Goal: Task Accomplishment & Management: Use online tool/utility

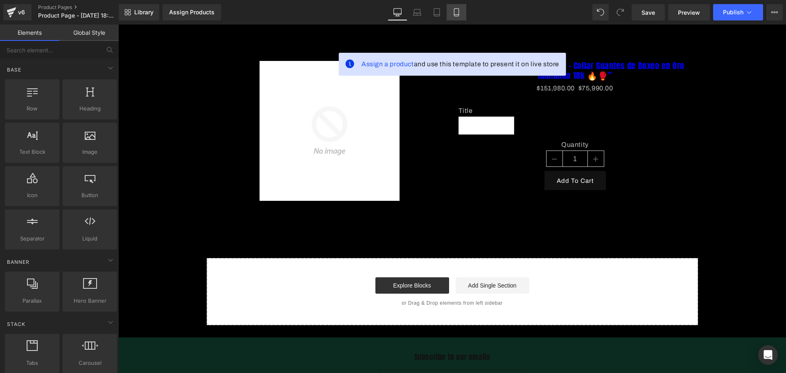
click at [458, 11] on icon at bounding box center [456, 13] width 5 height 8
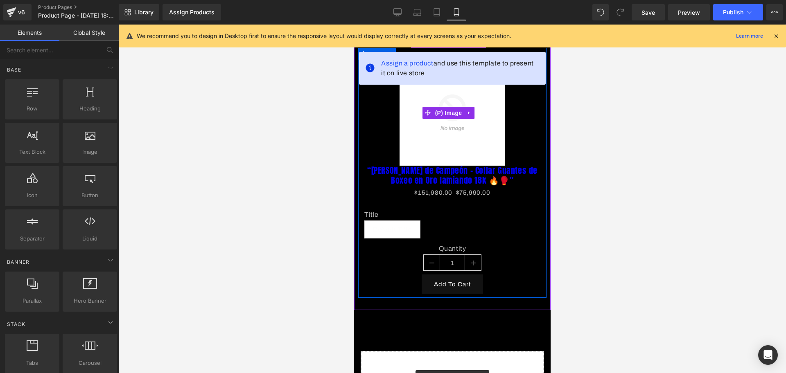
click at [475, 106] on img at bounding box center [452, 113] width 106 height 106
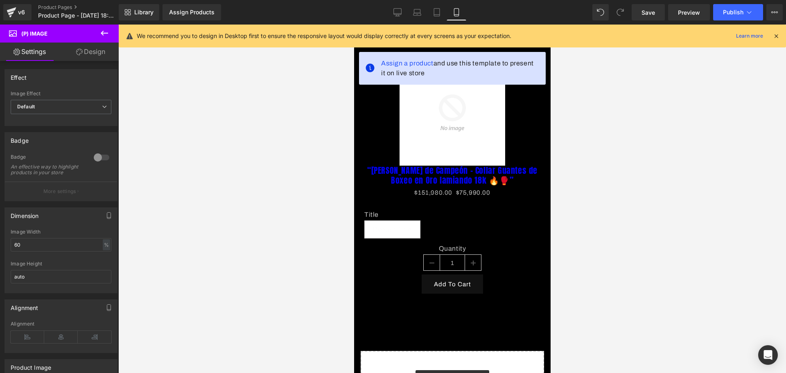
click at [772, 41] on div "We recommend you to design in Desktop first to ensure the responsive layout wou…" at bounding box center [458, 36] width 642 height 10
click at [773, 29] on div "We recommend you to design in Desktop first to ensure the responsive layout wou…" at bounding box center [452, 36] width 667 height 23
click at [774, 35] on icon at bounding box center [775, 35] width 7 height 7
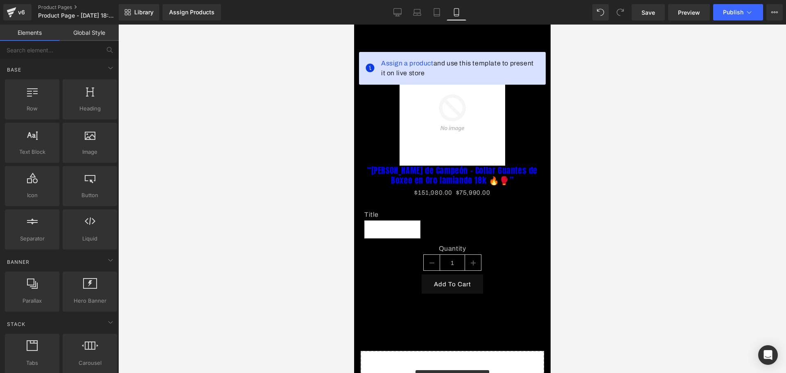
click at [483, 32] on body "​ MI TIENDA Ir directamente al contenido Assign a product and use this template…" at bounding box center [451, 299] width 196 height 549
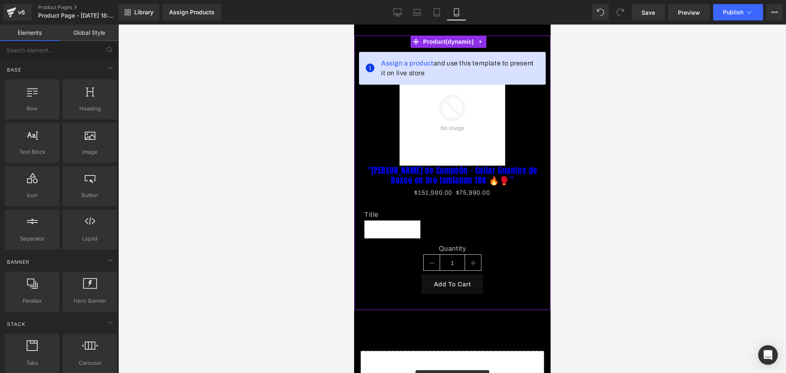
click at [485, 42] on link at bounding box center [480, 42] width 11 height 12
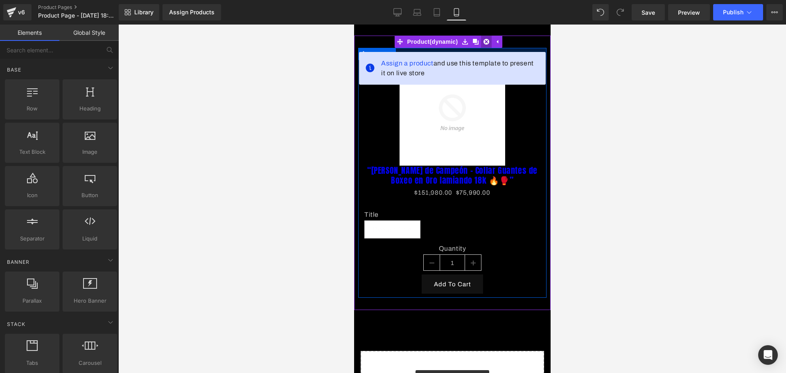
click at [484, 47] on link at bounding box center [485, 42] width 11 height 12
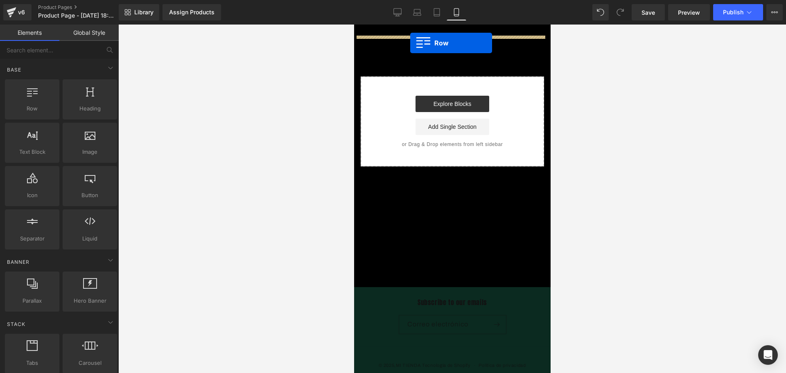
drag, startPoint x: 381, startPoint y: 133, endPoint x: 410, endPoint y: 43, distance: 94.8
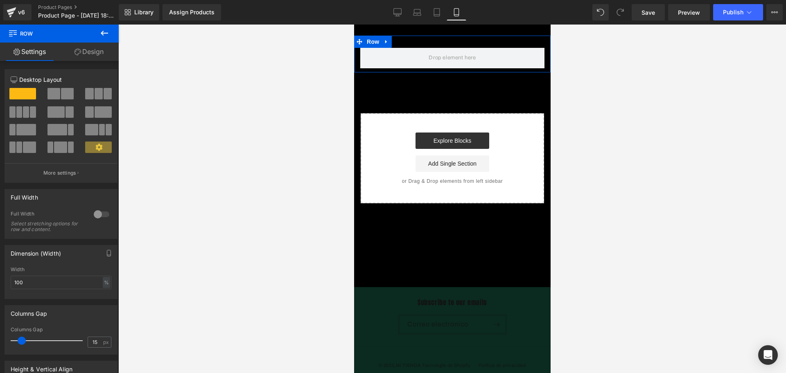
drag, startPoint x: 110, startPoint y: 43, endPoint x: 107, endPoint y: 111, distance: 67.6
click at [110, 43] on link "Design" at bounding box center [88, 52] width 59 height 18
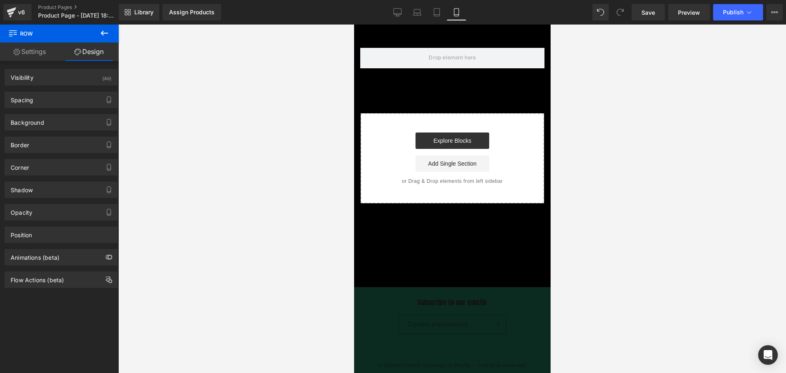
click at [101, 32] on icon at bounding box center [104, 33] width 10 height 10
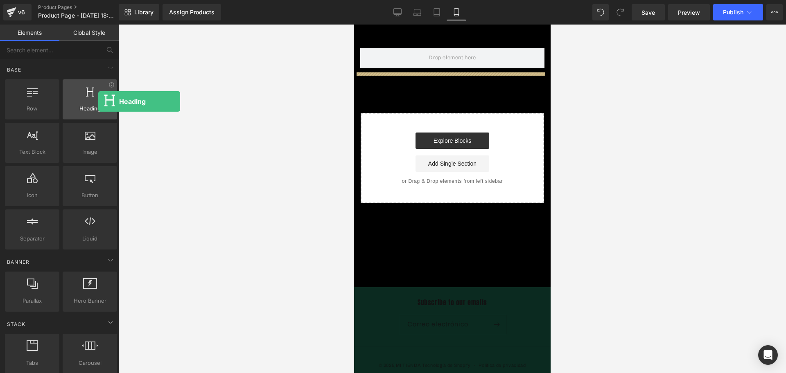
click at [81, 101] on div at bounding box center [90, 95] width 50 height 18
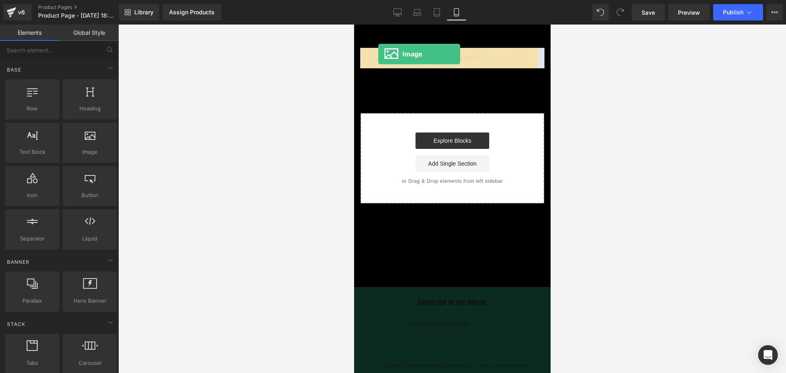
drag, startPoint x: 444, startPoint y: 164, endPoint x: 378, endPoint y: 54, distance: 128.5
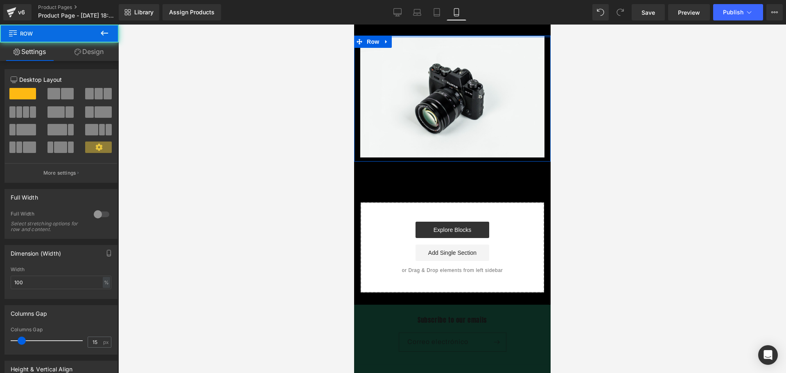
drag, startPoint x: 435, startPoint y: 36, endPoint x: 435, endPoint y: 27, distance: 9.0
click at [435, 27] on body "​ MI TIENDA Ir directamente al contenido Image Row Select your layout" at bounding box center [451, 225] width 196 height 401
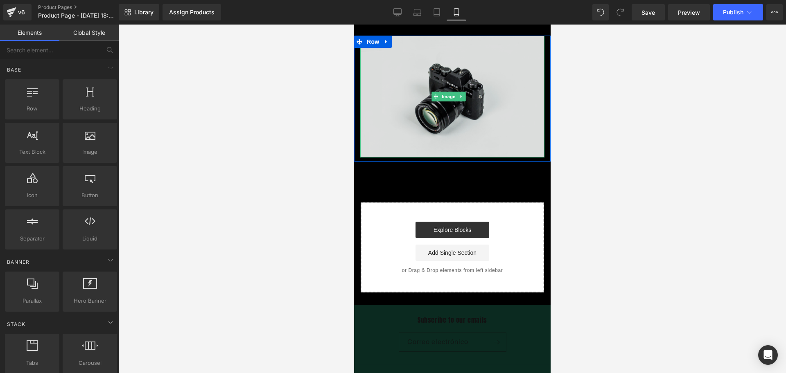
click at [442, 88] on img at bounding box center [452, 97] width 184 height 122
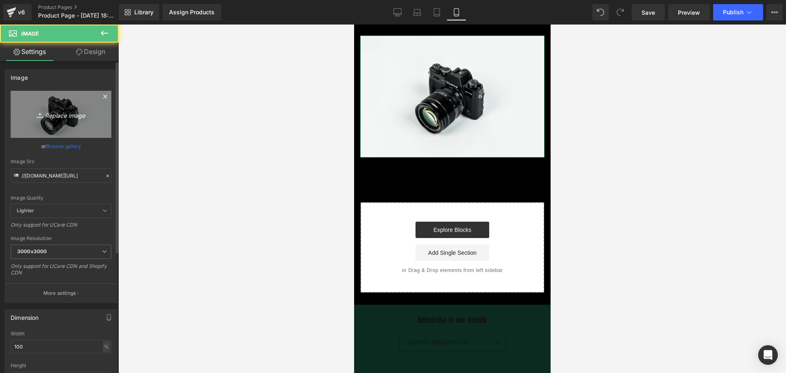
click at [50, 99] on link "Replace Image" at bounding box center [61, 114] width 101 height 47
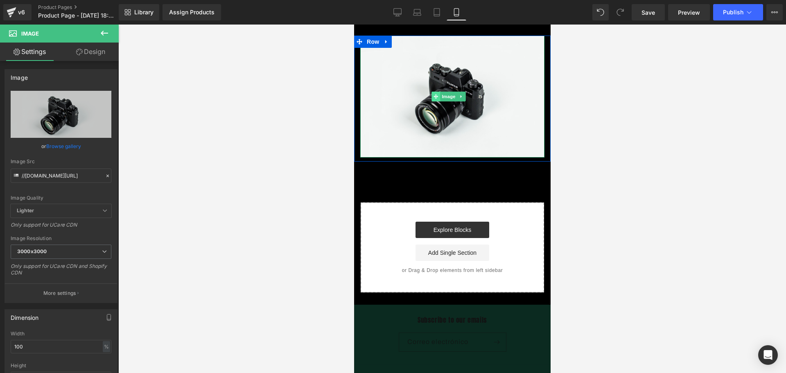
click at [435, 92] on span at bounding box center [435, 97] width 9 height 10
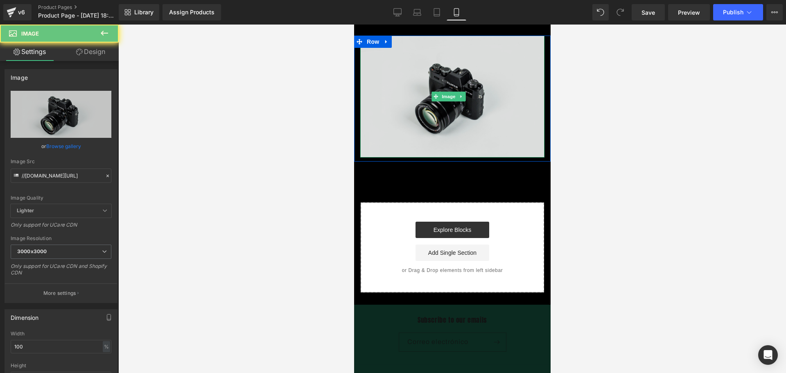
click at [450, 88] on img at bounding box center [452, 97] width 184 height 122
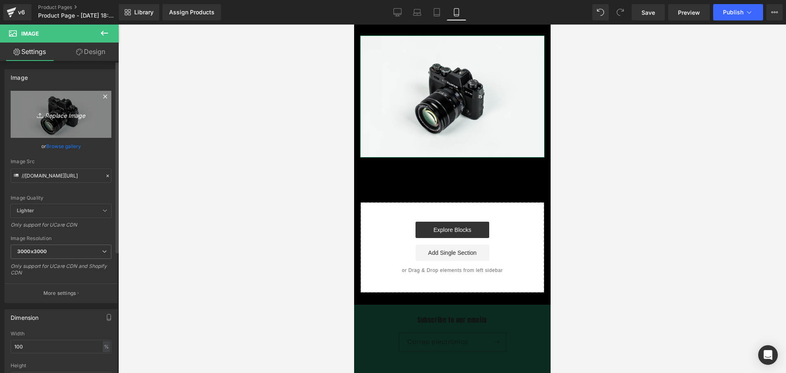
click at [72, 119] on icon "Replace Image" at bounding box center [60, 114] width 65 height 10
type input "C:\fakepath\ChatGPT Image [DATE], 06_31_57 p.m..png"
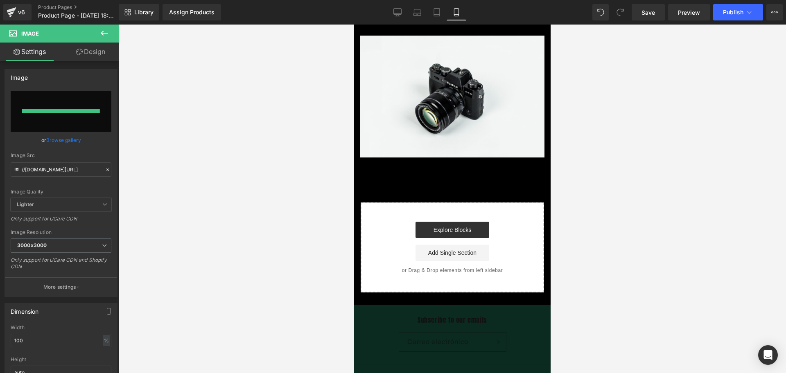
type input "[URL][DOMAIN_NAME][DATE]"
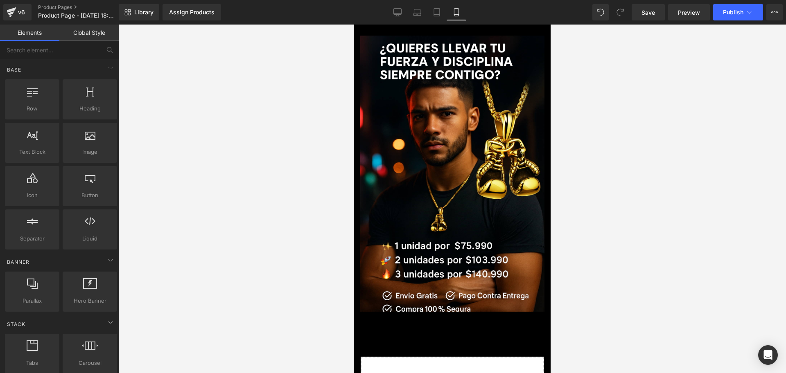
drag, startPoint x: 441, startPoint y: 35, endPoint x: 437, endPoint y: 27, distance: 9.1
click at [437, 27] on body "​ MI TIENDA Ir directamente al contenido Image Row Select your layout" at bounding box center [451, 302] width 196 height 555
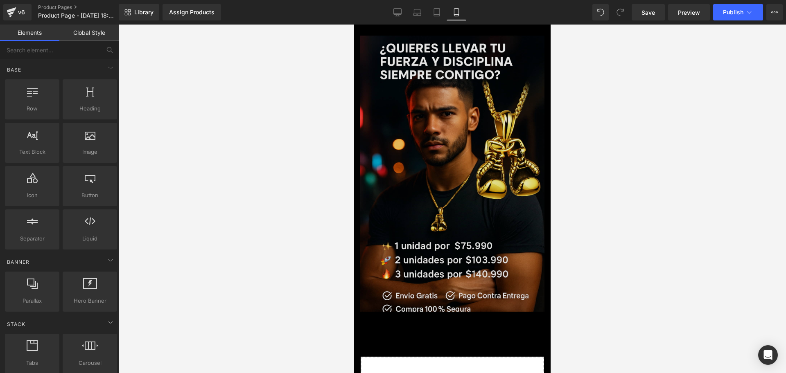
click at [438, 71] on img at bounding box center [452, 174] width 184 height 276
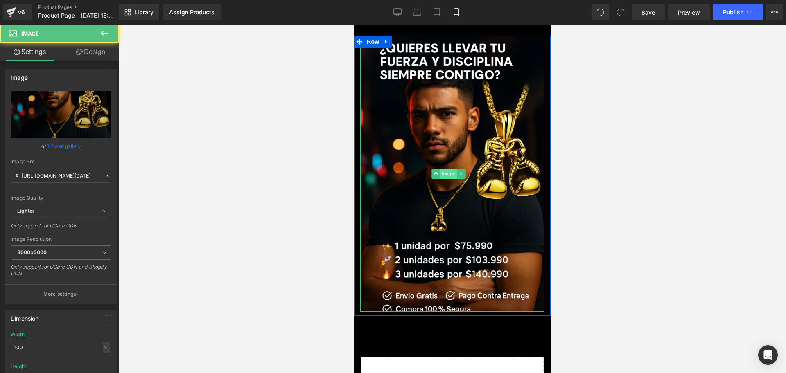
click at [450, 169] on span "Image" at bounding box center [447, 174] width 17 height 10
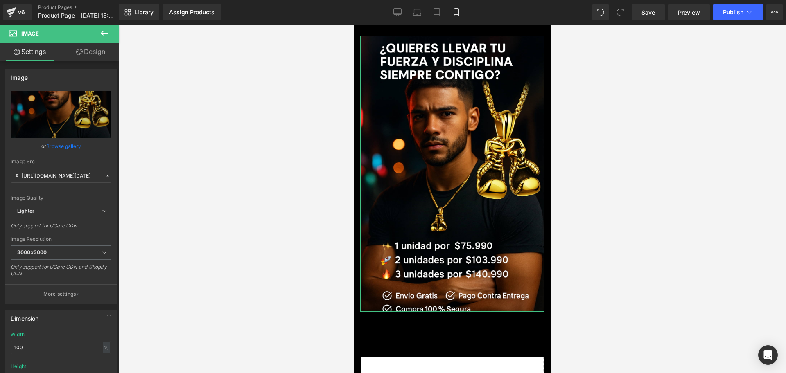
click at [89, 52] on link "Design" at bounding box center [90, 52] width 59 height 18
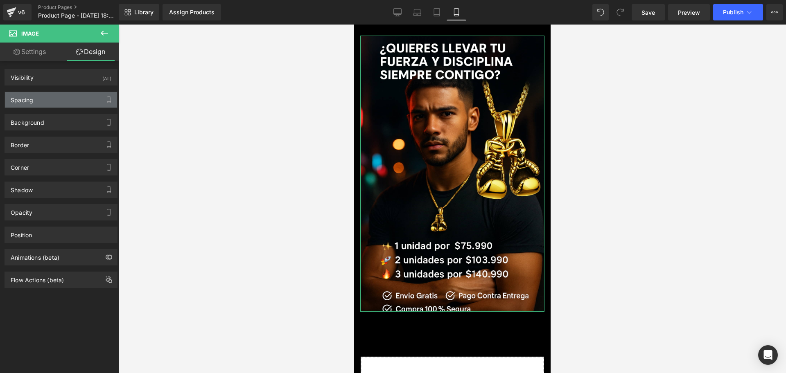
click at [45, 99] on div "Spacing" at bounding box center [61, 100] width 112 height 16
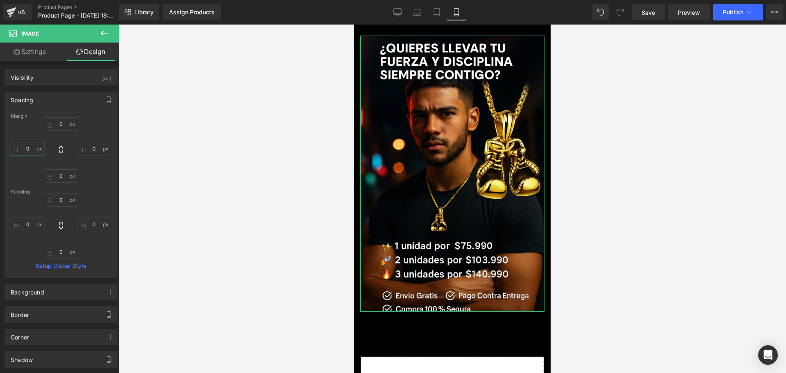
click at [29, 155] on input "0" at bounding box center [28, 149] width 34 height 14
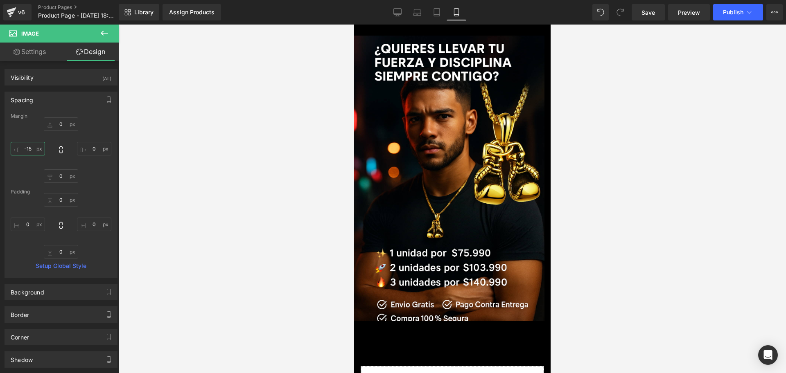
type input "-15"
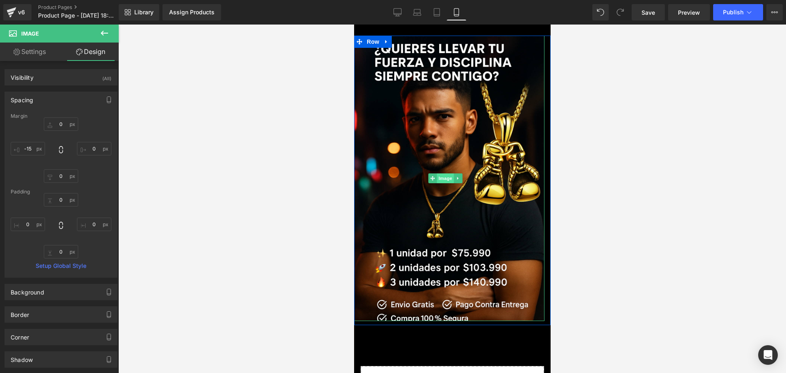
click at [451, 174] on span "Image" at bounding box center [444, 178] width 17 height 10
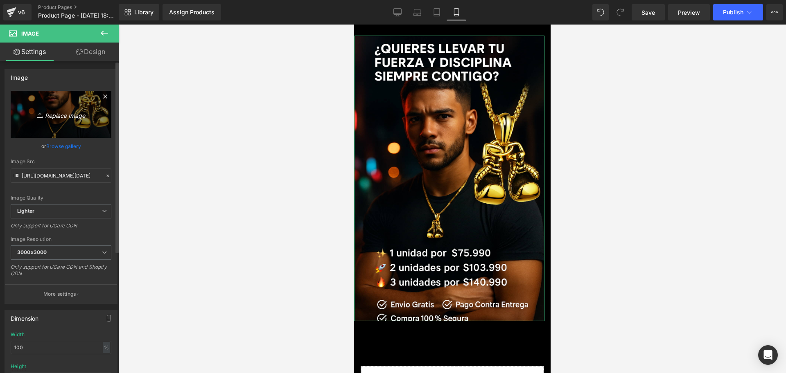
click at [60, 115] on icon "Replace Image" at bounding box center [60, 114] width 65 height 10
type input "C:\fakepath\ChatGPT Image [DATE], 06_31_57 p.m..png"
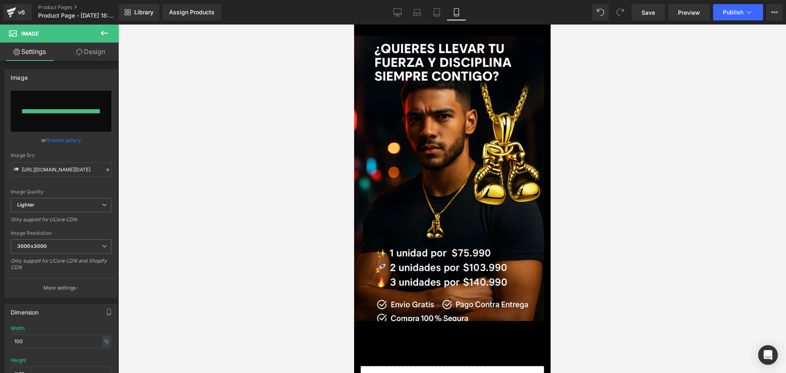
type input "[URL][DOMAIN_NAME][DATE]"
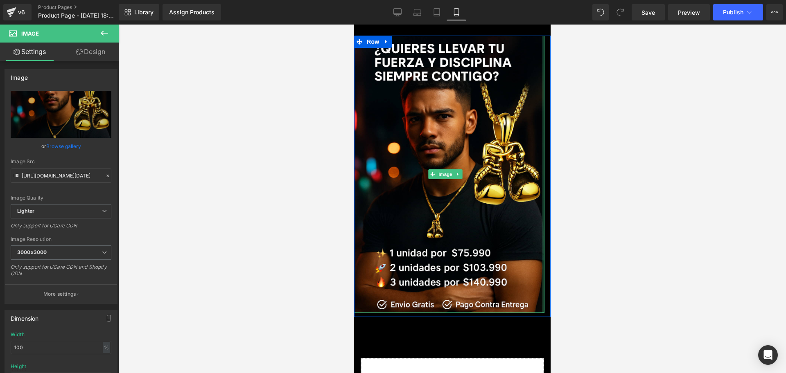
click at [538, 175] on div "Image" at bounding box center [451, 174] width 196 height 277
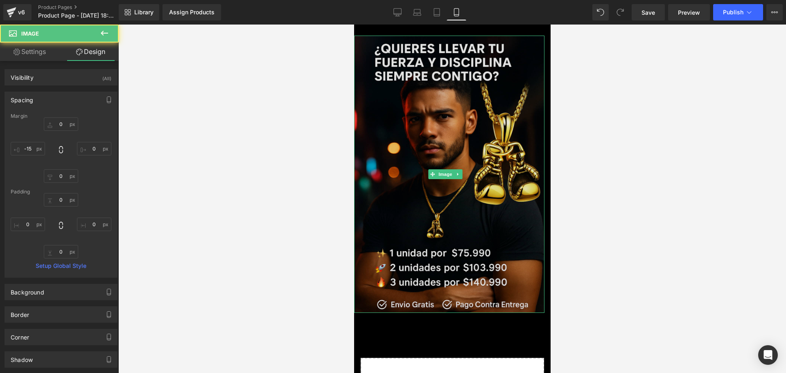
click at [437, 174] on img at bounding box center [448, 174] width 190 height 277
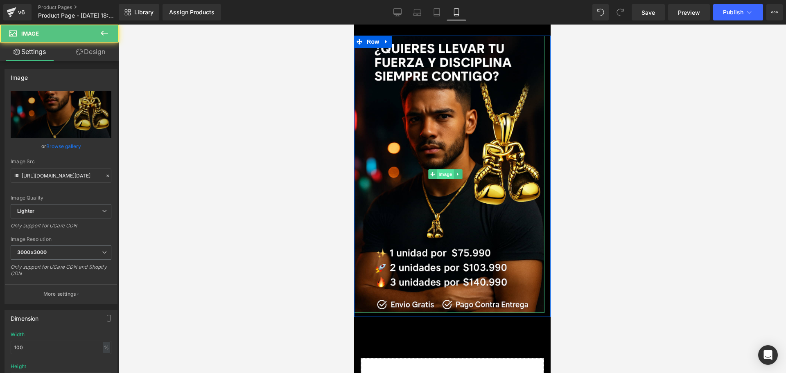
click at [437, 171] on span "Image" at bounding box center [444, 174] width 17 height 10
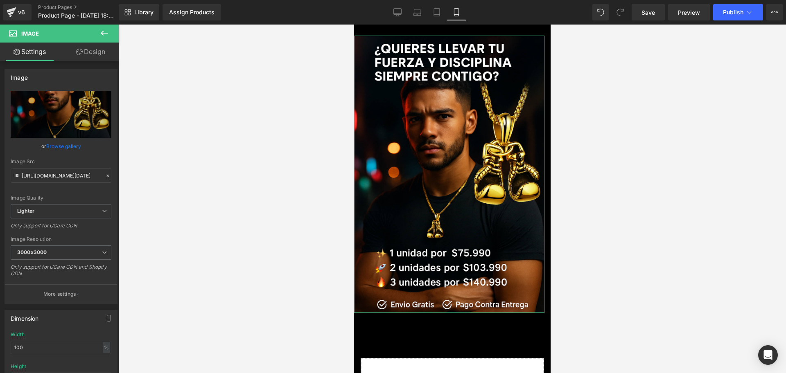
click at [105, 51] on link "Design" at bounding box center [90, 52] width 59 height 18
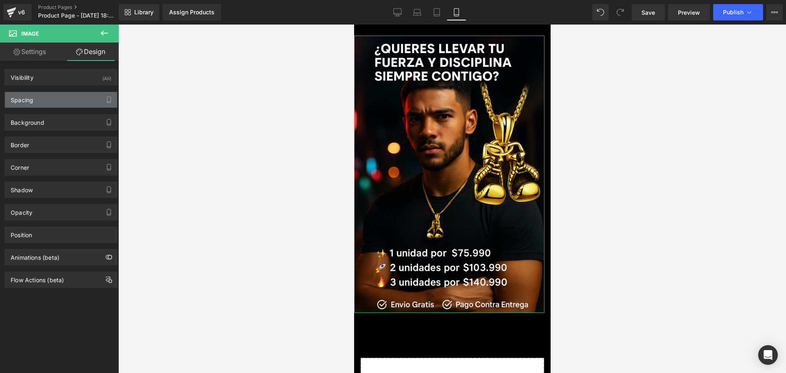
click at [58, 101] on div "Spacing" at bounding box center [61, 100] width 112 height 16
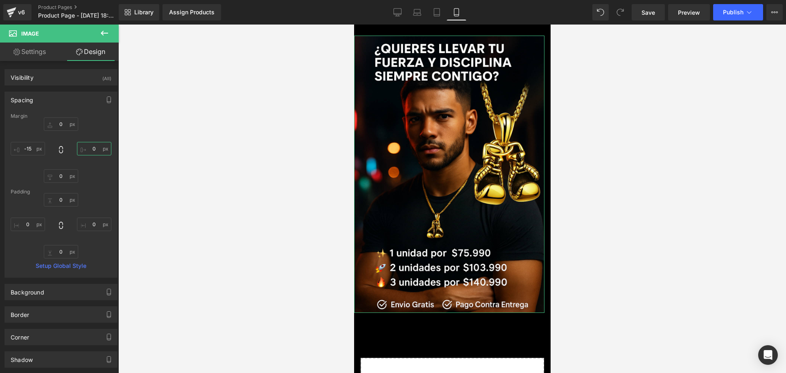
click at [91, 146] on input "0" at bounding box center [94, 149] width 34 height 14
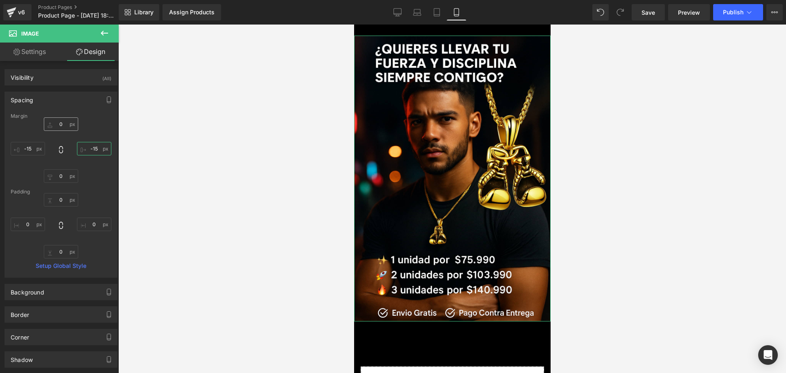
type input "-15"
click at [56, 129] on input "0" at bounding box center [61, 124] width 34 height 14
type input "-30"
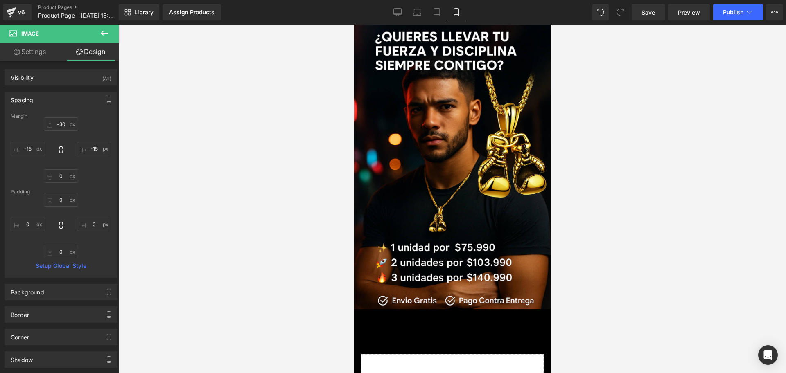
click at [665, 209] on div at bounding box center [451, 199] width 667 height 349
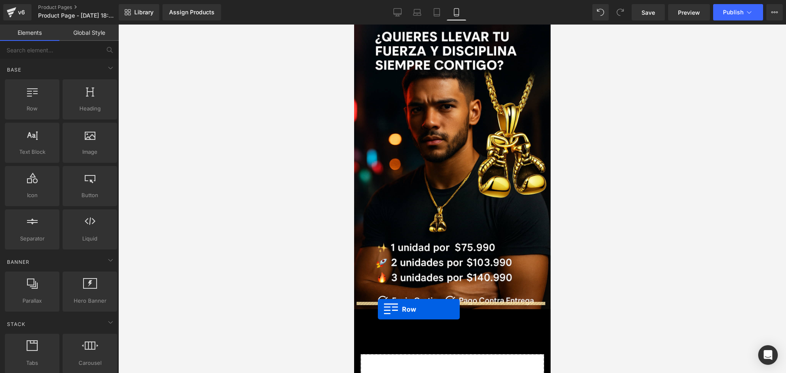
drag, startPoint x: 438, startPoint y: 154, endPoint x: 377, endPoint y: 309, distance: 166.6
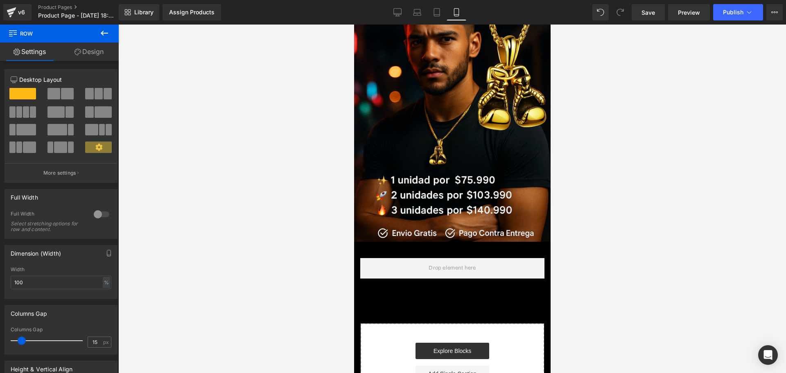
scroll to position [51, 0]
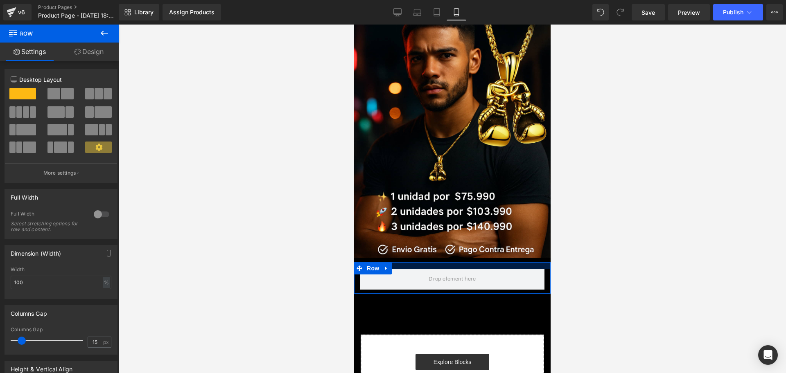
drag, startPoint x: 456, startPoint y: 255, endPoint x: 457, endPoint y: 250, distance: 5.5
click at [457, 250] on div "Image Row Row Select your layout" at bounding box center [451, 204] width 196 height 440
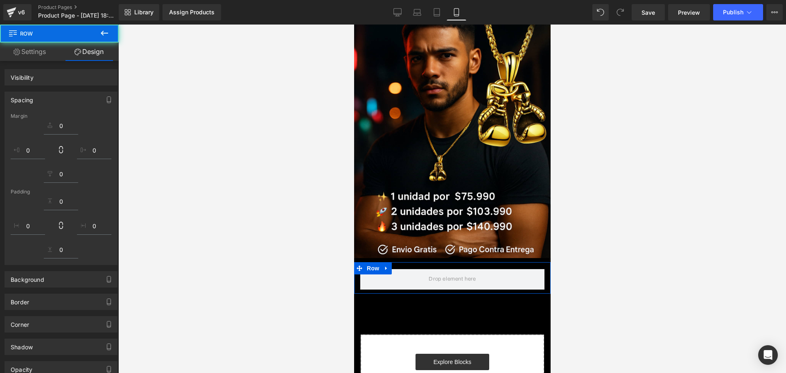
click at [566, 252] on div at bounding box center [451, 199] width 667 height 349
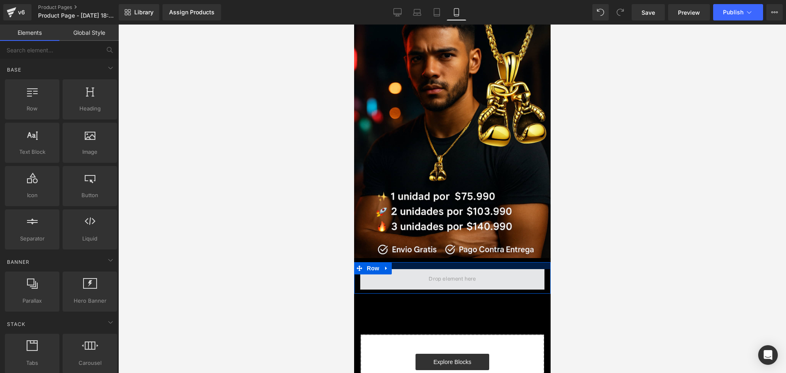
click at [409, 269] on span at bounding box center [452, 279] width 184 height 20
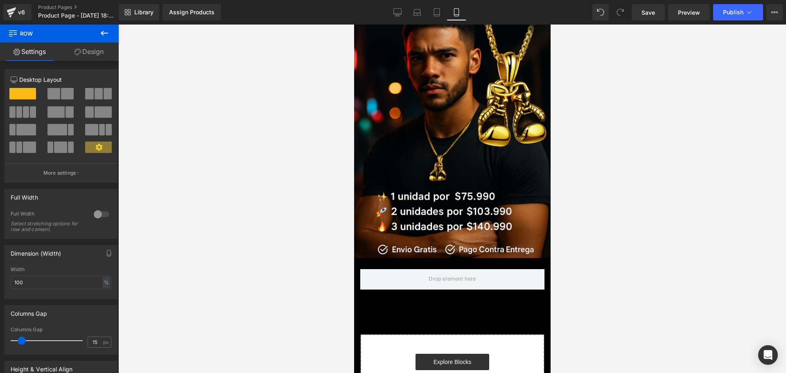
click at [107, 29] on icon at bounding box center [104, 33] width 10 height 10
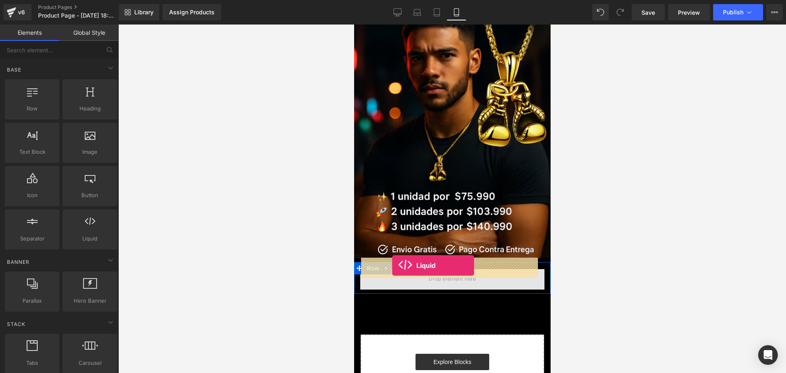
drag, startPoint x: 445, startPoint y: 252, endPoint x: 392, endPoint y: 266, distance: 55.2
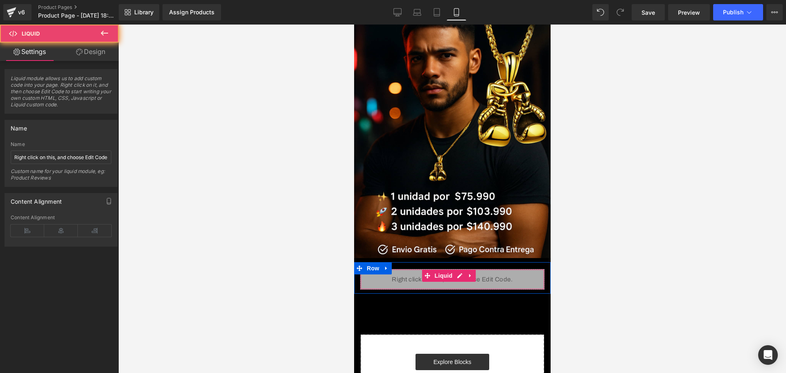
click at [442, 275] on div "Liquid" at bounding box center [452, 279] width 184 height 20
click at [456, 269] on div "Liquid" at bounding box center [452, 279] width 184 height 20
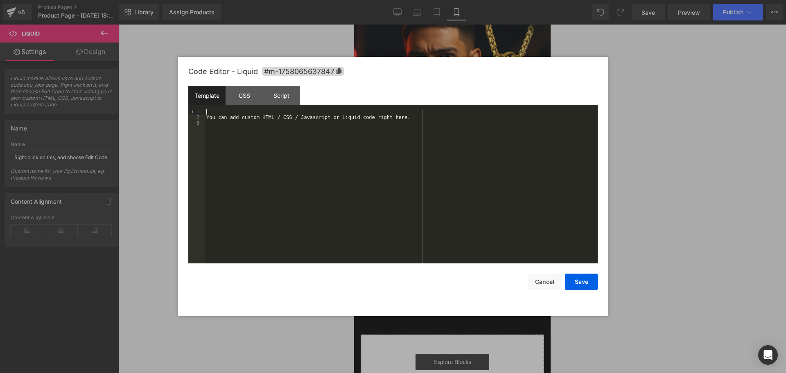
click at [213, 110] on div "You can add custom HTML / CSS / Javascript or Liquid code right here." at bounding box center [401, 192] width 393 height 166
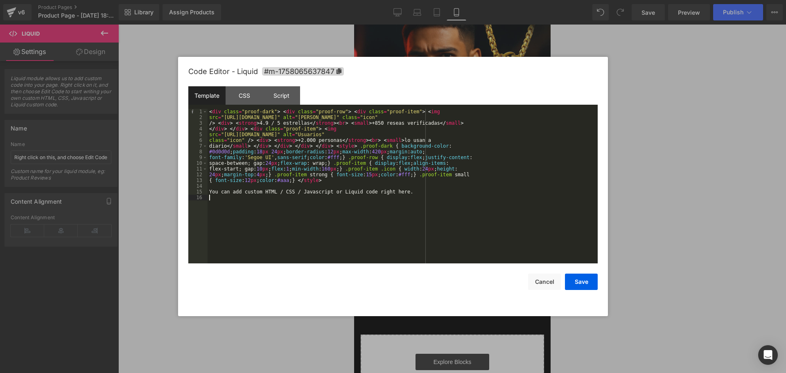
click at [401, 196] on div "< div class = "proof-dark" > < div class = "proof-row" > < div class = "proof-i…" at bounding box center [402, 192] width 390 height 166
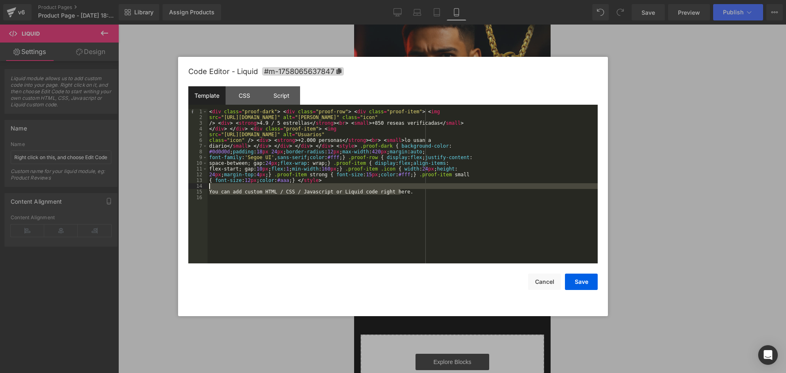
drag, startPoint x: 403, startPoint y: 190, endPoint x: 214, endPoint y: 187, distance: 189.1
click at [214, 187] on div "< div class = "proof-dark" > < div class = "proof-row" > < div class = "proof-i…" at bounding box center [402, 192] width 390 height 166
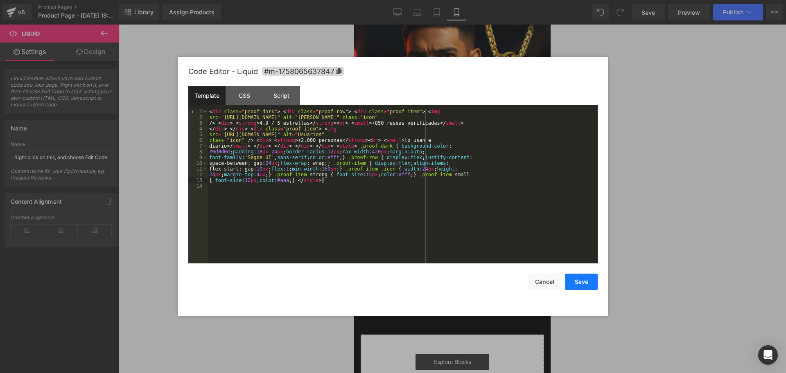
click at [572, 279] on button "Save" at bounding box center [581, 282] width 33 height 16
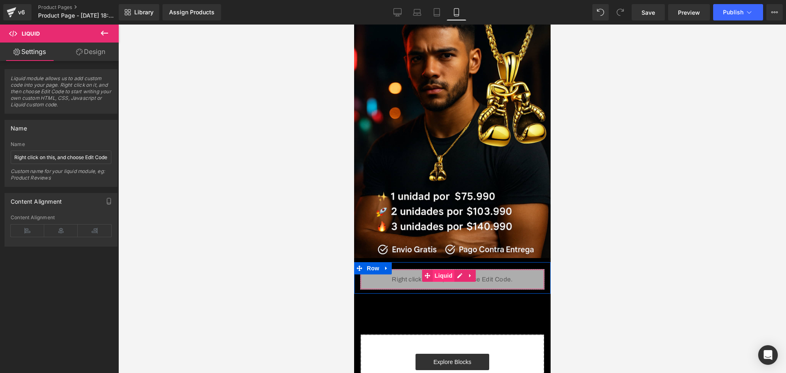
click at [449, 270] on span "Liquid" at bounding box center [443, 276] width 22 height 12
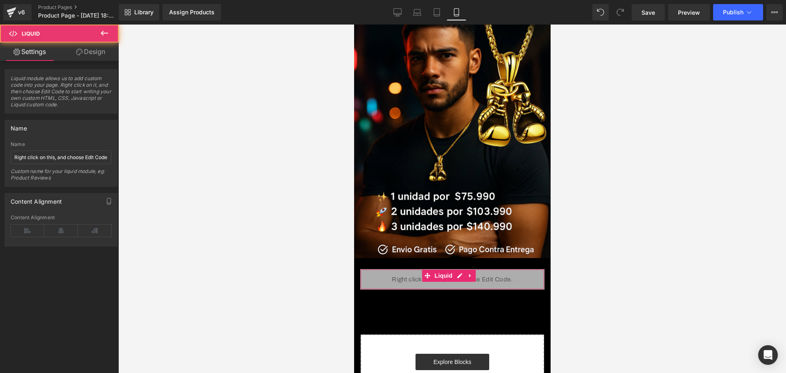
click at [99, 43] on link "Design" at bounding box center [90, 52] width 59 height 18
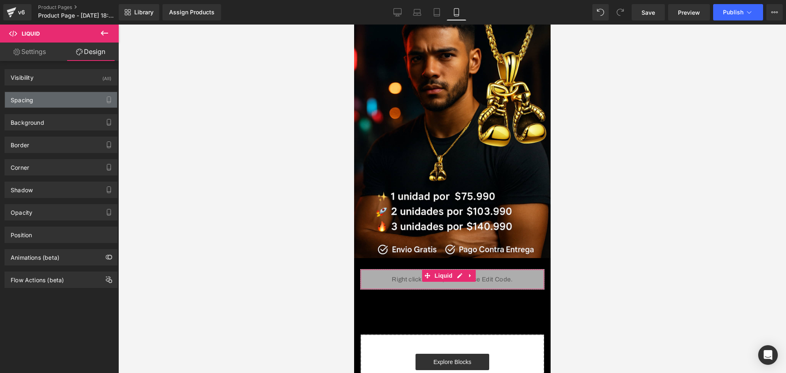
click at [89, 95] on div "Spacing" at bounding box center [61, 100] width 112 height 16
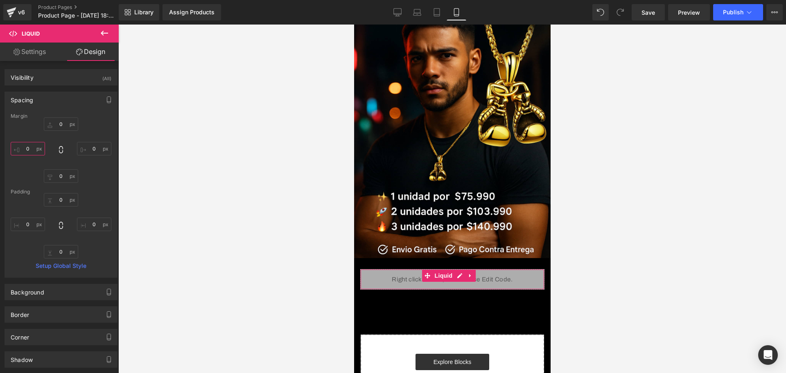
click at [26, 153] on input "0" at bounding box center [28, 149] width 34 height 14
type input "-15"
click at [90, 148] on input "0" at bounding box center [94, 149] width 34 height 14
type input "-15"
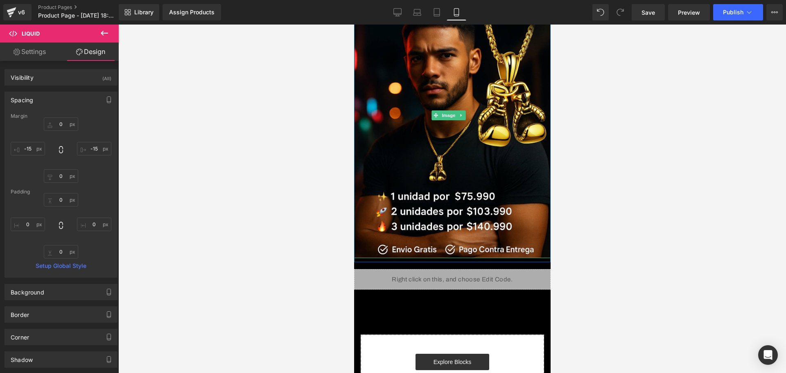
click at [453, 209] on img at bounding box center [451, 115] width 196 height 286
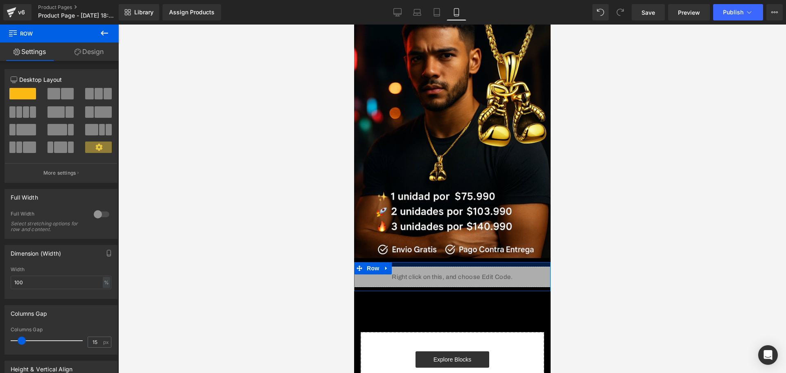
click at [446, 262] on div at bounding box center [451, 264] width 196 height 5
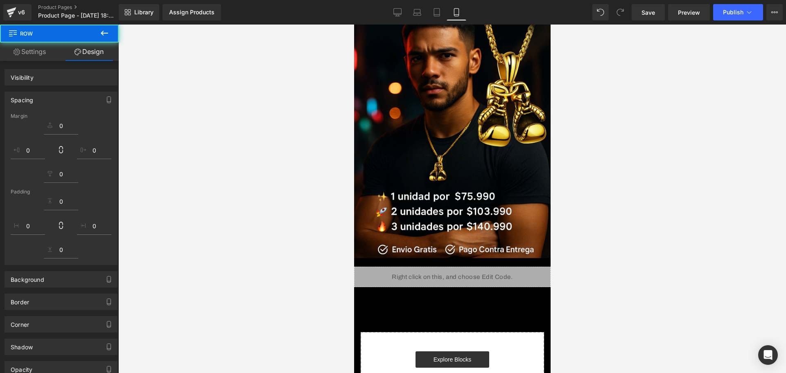
click at [586, 246] on div at bounding box center [451, 199] width 667 height 349
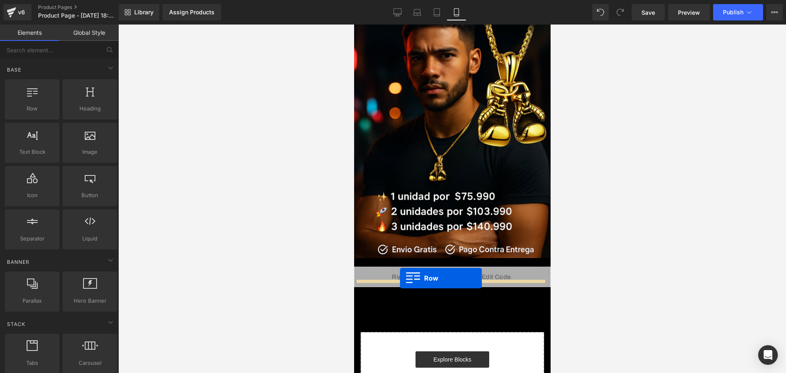
drag, startPoint x: 380, startPoint y: 125, endPoint x: 399, endPoint y: 278, distance: 154.2
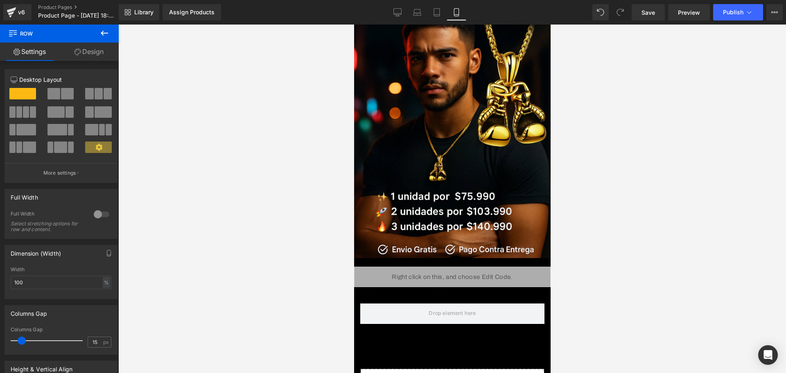
click at [103, 35] on icon at bounding box center [104, 33] width 7 height 5
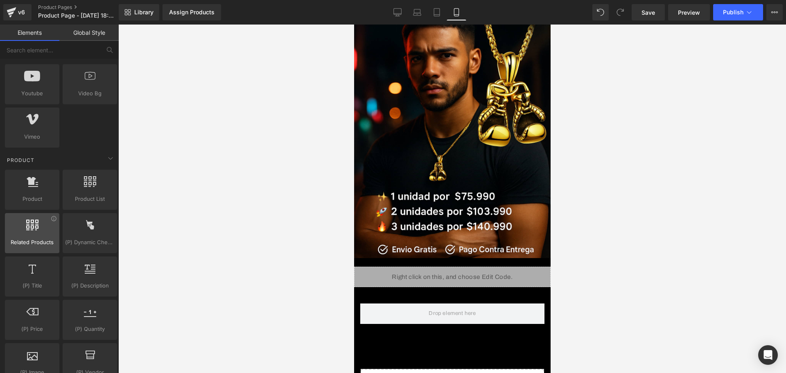
scroll to position [614, 0]
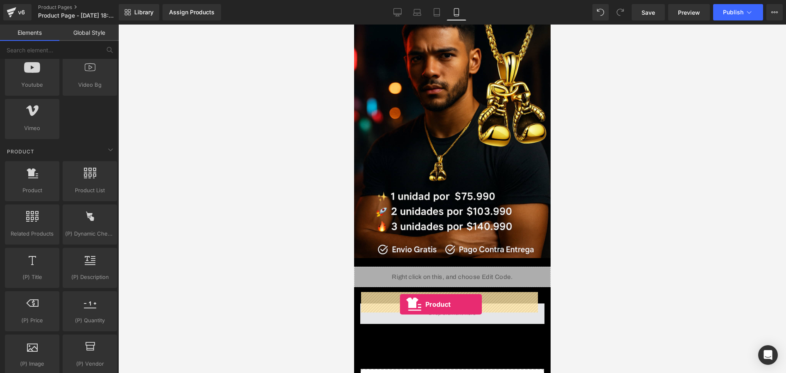
drag, startPoint x: 376, startPoint y: 209, endPoint x: 399, endPoint y: 304, distance: 98.5
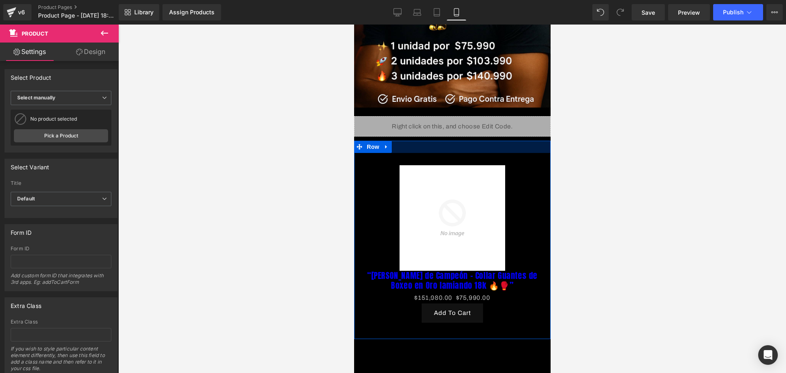
scroll to position [205, 0]
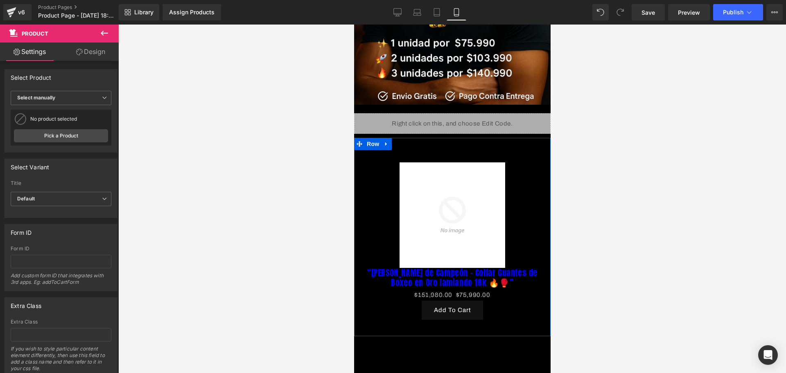
drag, startPoint x: 500, startPoint y: 194, endPoint x: 491, endPoint y: 202, distance: 12.5
click at [500, 194] on div "Sale Off" at bounding box center [452, 215] width 176 height 106
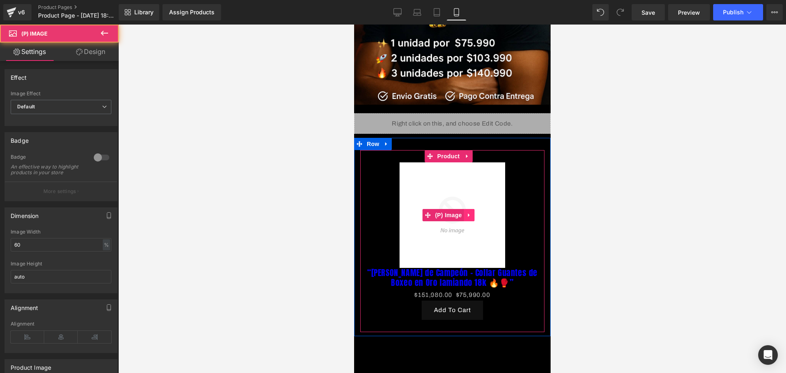
click at [471, 209] on link at bounding box center [468, 215] width 11 height 12
click at [476, 212] on icon at bounding box center [474, 215] width 6 height 6
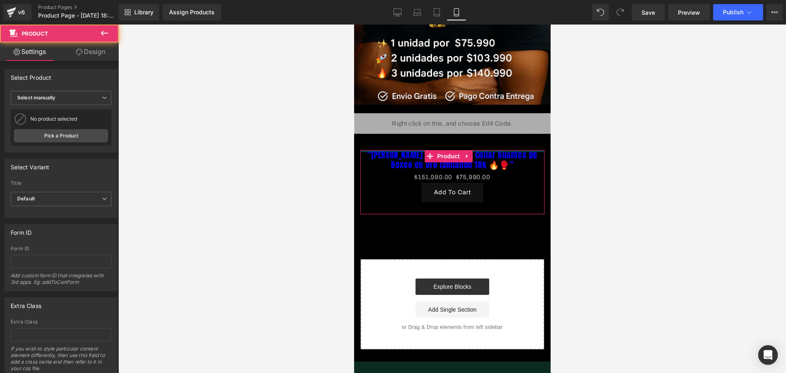
drag, startPoint x: 487, startPoint y: 145, endPoint x: 487, endPoint y: 123, distance: 22.1
click at [487, 123] on div "Image Row Liquid Row “[PERSON_NAME] de Campeón – Collar Guantes de Boxeo en Oro…" at bounding box center [451, 90] width 196 height 518
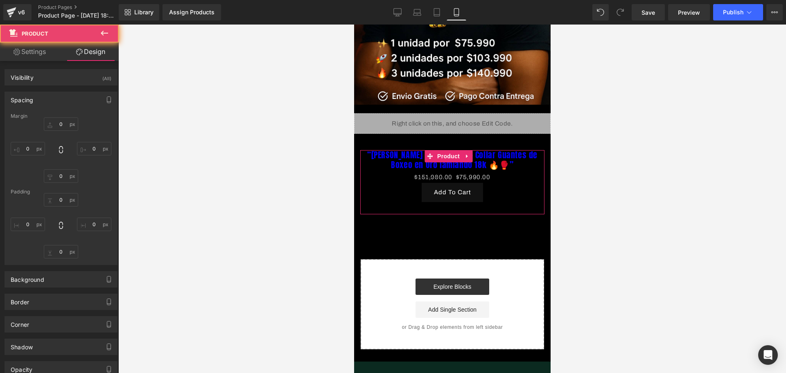
type input "0"
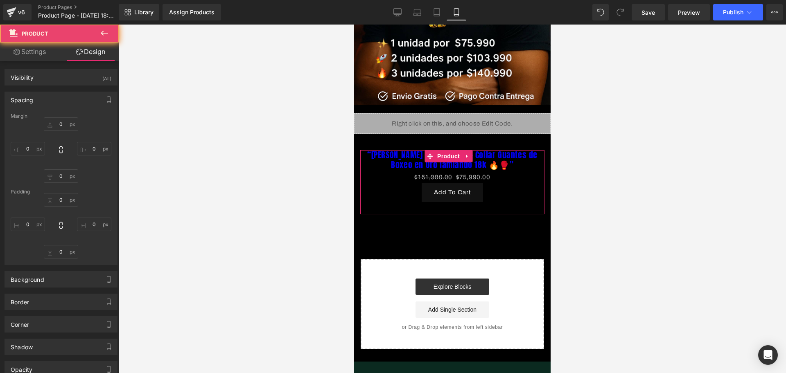
type input "10"
type input "30"
type input "10"
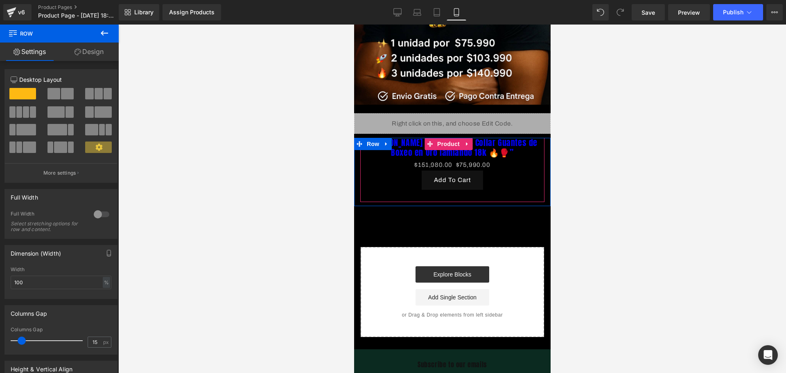
drag, startPoint x: 484, startPoint y: 135, endPoint x: 483, endPoint y: 123, distance: 12.3
click at [483, 123] on div "Image Row Liquid Row “[PERSON_NAME] de Campeón – Collar Guantes de Boxeo en Oro…" at bounding box center [451, 84] width 196 height 506
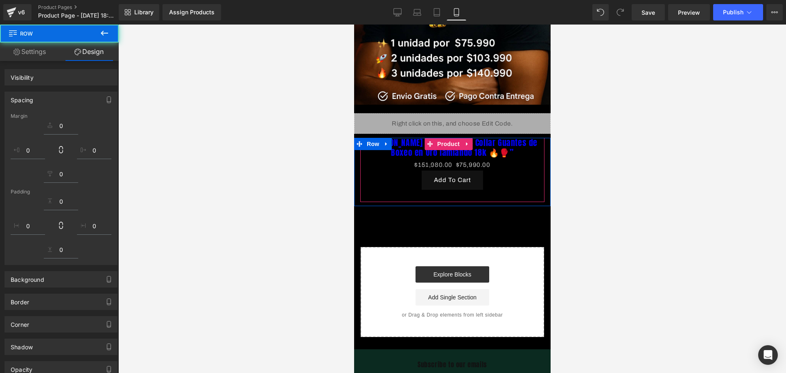
click at [585, 137] on div at bounding box center [451, 199] width 667 height 349
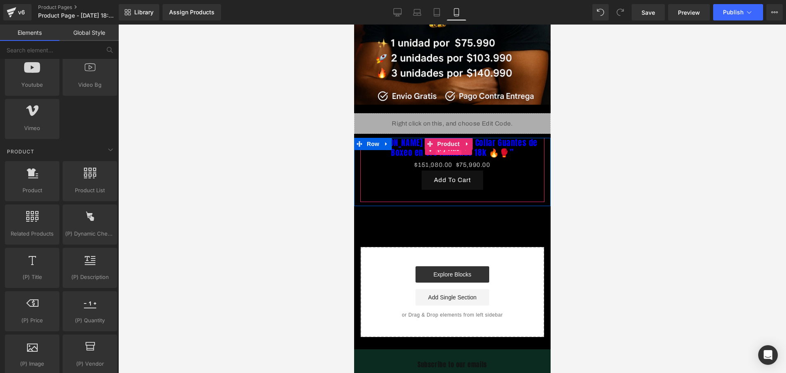
click at [455, 143] on span "(P) Title" at bounding box center [448, 149] width 26 height 12
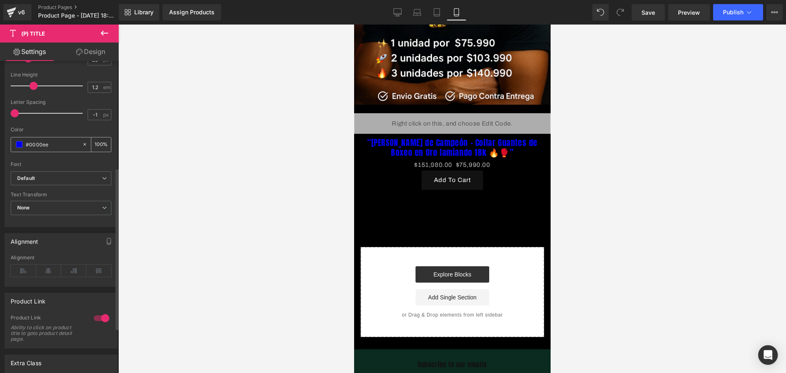
click at [15, 142] on div "#0000ee" at bounding box center [46, 144] width 71 height 14
click at [16, 142] on div "#0000ee" at bounding box center [46, 144] width 71 height 14
click at [17, 143] on span at bounding box center [19, 144] width 7 height 7
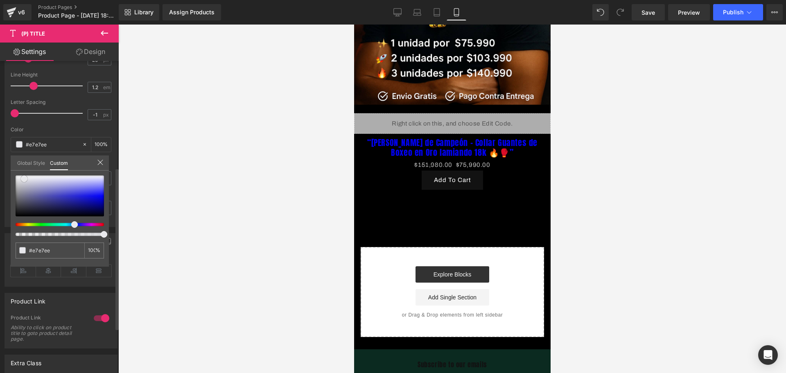
type input "#e7e7ee"
type input "#e8e8ed"
type input "#e9e9ec"
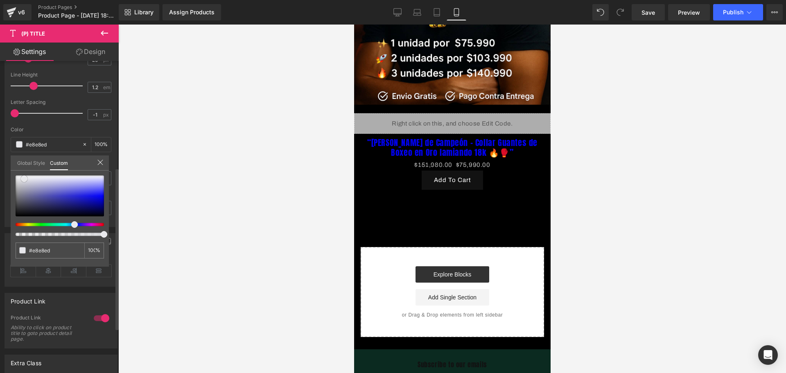
type input "#e9e9ec"
type input "#eeeef0"
type input "#f2f2f2"
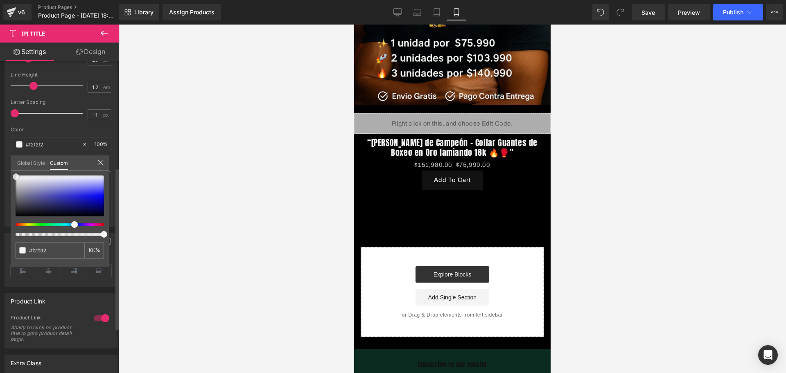
type input "#f9f9f9"
type input "#fcfcfc"
drag, startPoint x: 24, startPoint y: 179, endPoint x: 12, endPoint y: 176, distance: 12.2
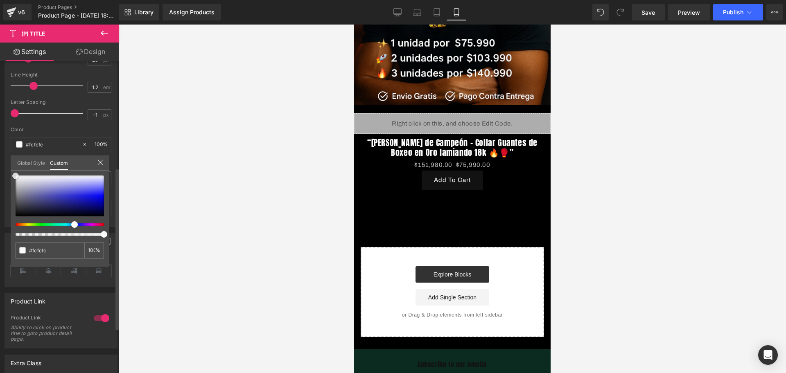
click at [16, 176] on div at bounding box center [60, 196] width 88 height 41
click at [163, 225] on div at bounding box center [451, 199] width 667 height 349
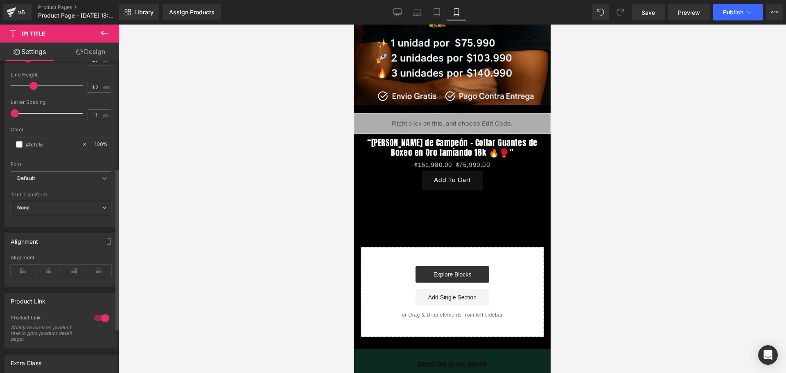
scroll to position [291, 0]
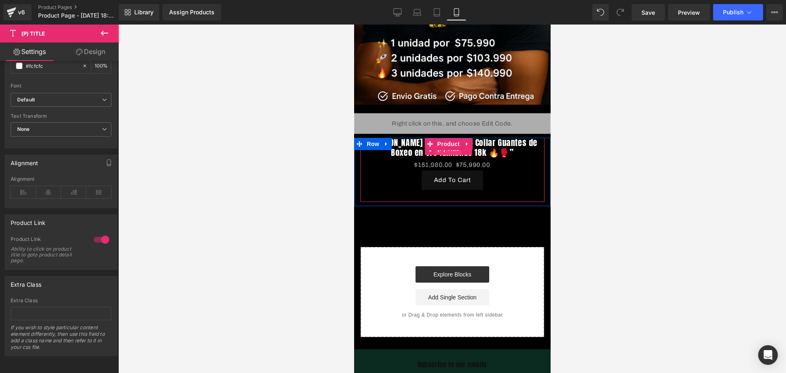
click at [451, 143] on span "(P) Title" at bounding box center [448, 149] width 26 height 12
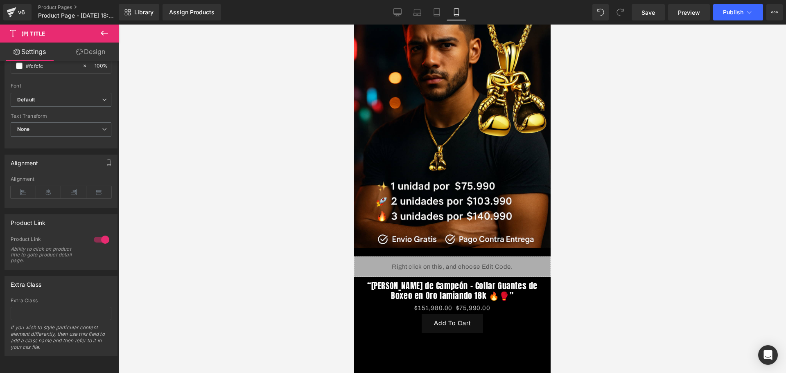
scroll to position [102, 0]
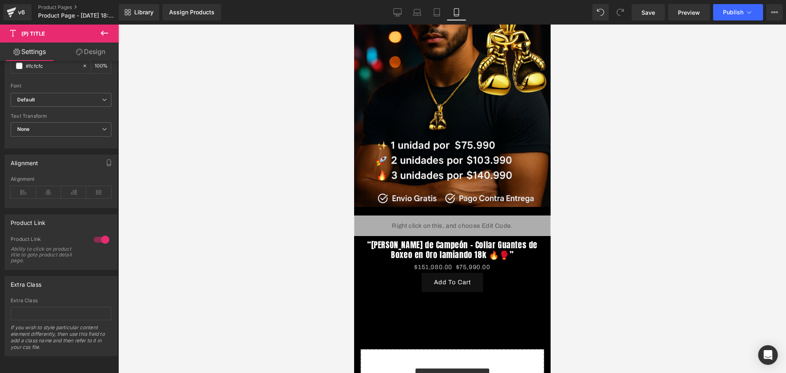
click at [444, 240] on div "“[PERSON_NAME] de Campeón – Collar Guantes de Boxeo en Oro lamiando 18k 🔥🥊” (P)…" at bounding box center [452, 272] width 184 height 64
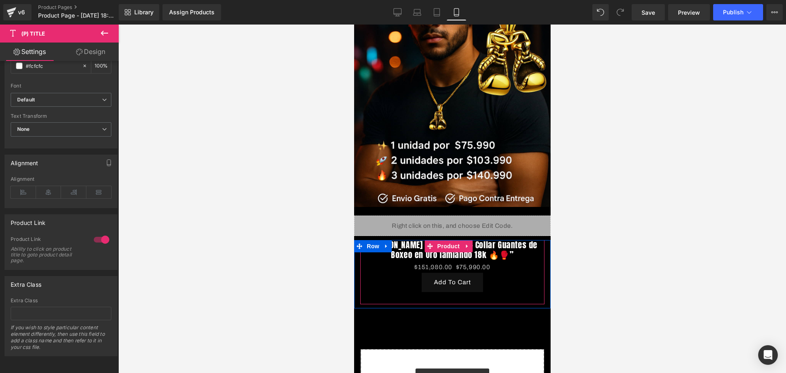
click at [446, 240] on span "Product" at bounding box center [448, 246] width 27 height 12
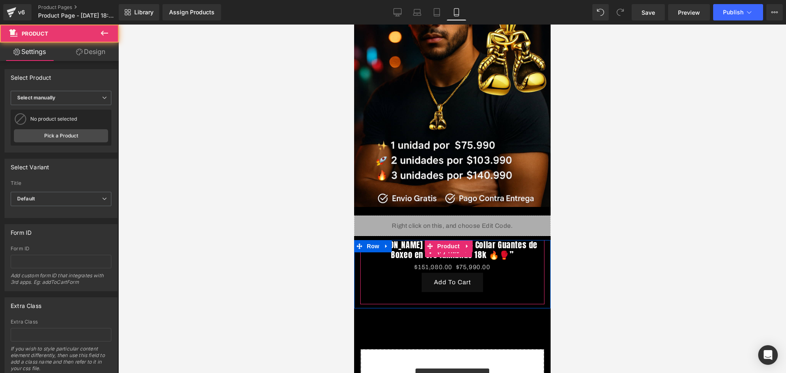
click at [446, 245] on span "(P) Title" at bounding box center [448, 251] width 26 height 12
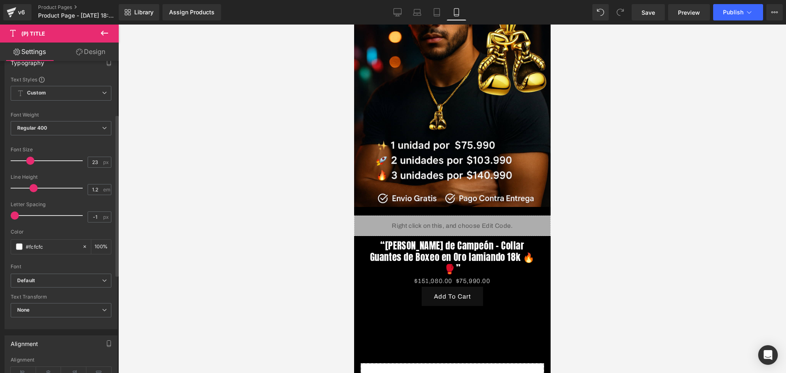
click at [27, 160] on span at bounding box center [30, 161] width 8 height 8
type input "22"
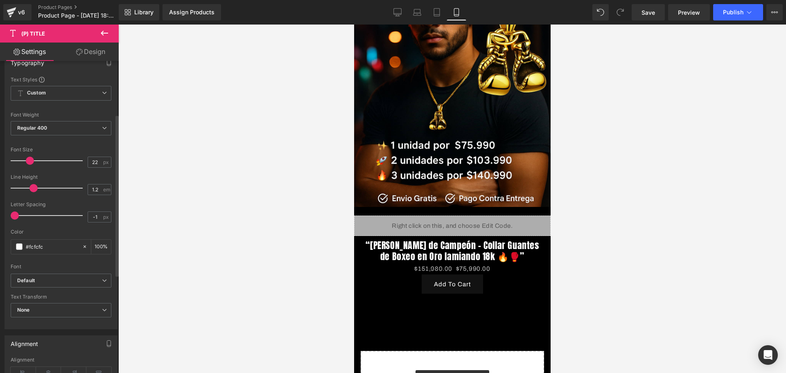
click at [26, 160] on span at bounding box center [30, 161] width 8 height 8
type input "1.2"
click at [34, 187] on span at bounding box center [33, 188] width 8 height 8
type input "0.4"
drag, startPoint x: 15, startPoint y: 211, endPoint x: 33, endPoint y: 214, distance: 18.6
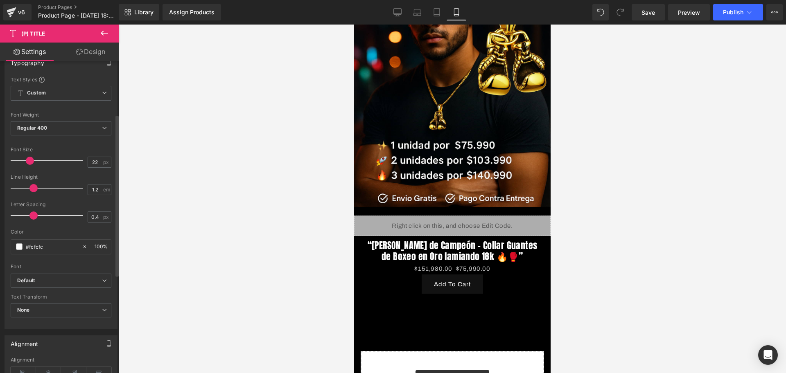
click at [33, 214] on span at bounding box center [33, 216] width 8 height 8
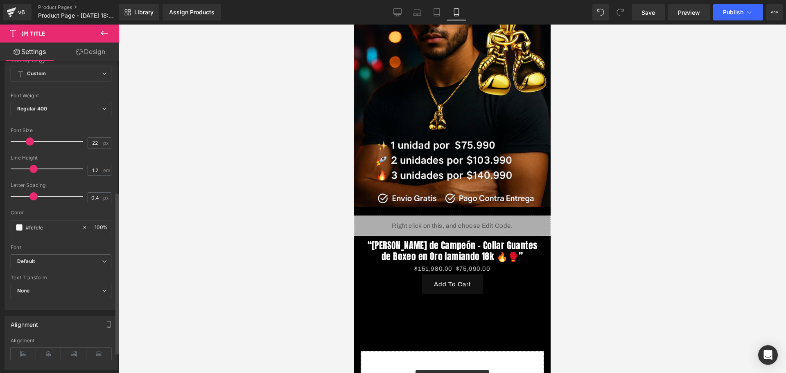
scroll to position [256, 0]
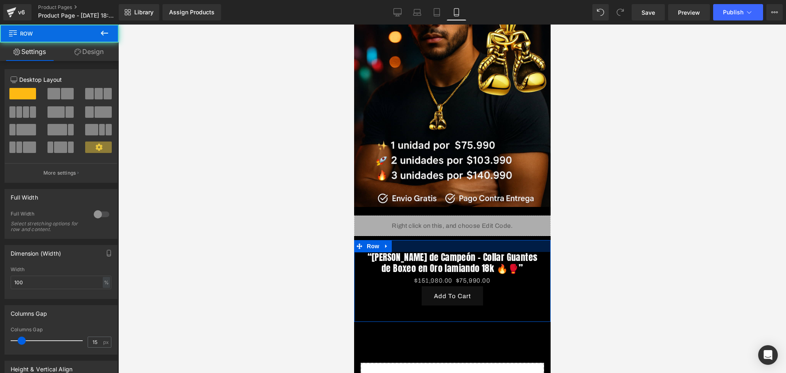
drag, startPoint x: 480, startPoint y: 229, endPoint x: 482, endPoint y: 241, distance: 12.0
click at [482, 241] on div "“[PERSON_NAME] de Campeón – Collar Guantes de Boxeo en Oro lamiando 18k 🔥🥊” (P)…" at bounding box center [451, 281] width 196 height 82
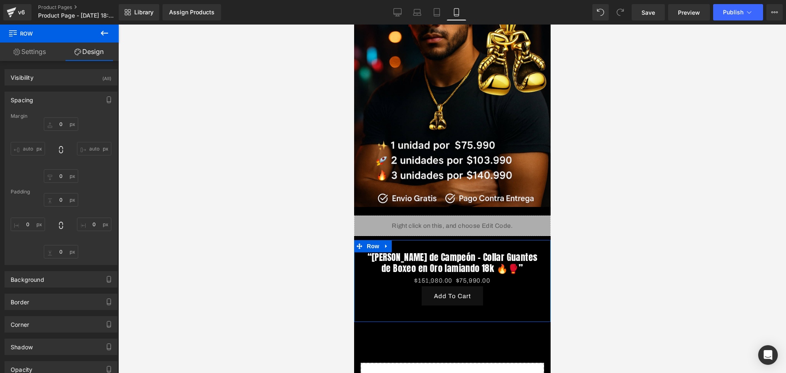
type input "0"
type input "29"
type input "0"
type input "10"
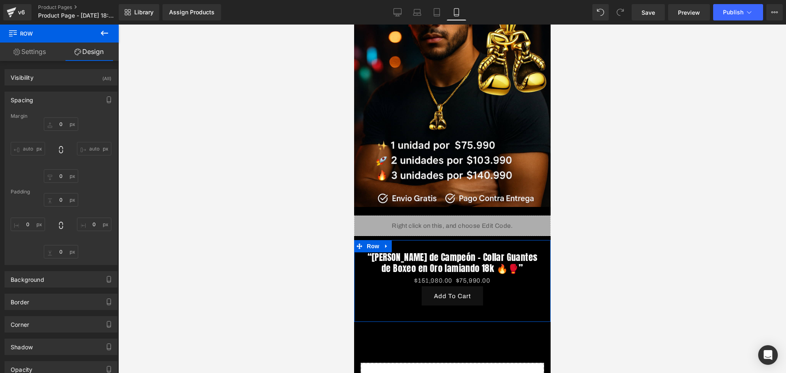
type input "0"
click at [430, 252] on div "“[PERSON_NAME] de Campeón – Collar Guantes de Boxeo en Oro lamiando 18k 🔥🥊” (P)…" at bounding box center [452, 285] width 184 height 66
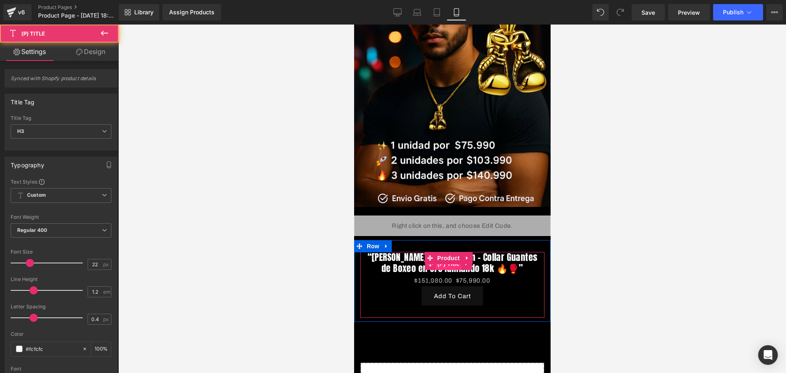
click at [450, 258] on span "(P) Title" at bounding box center [448, 264] width 26 height 12
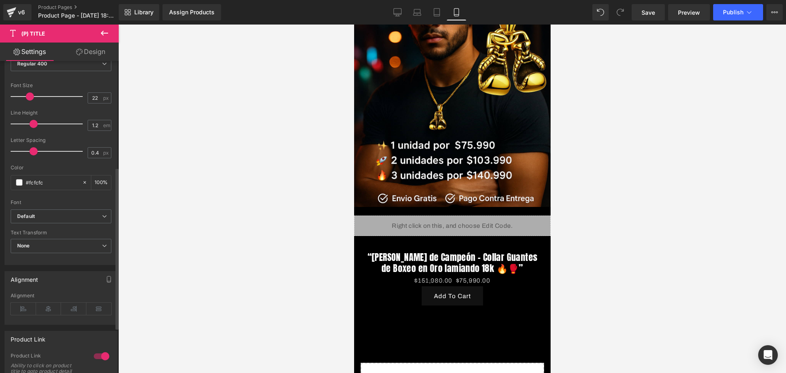
scroll to position [0, 0]
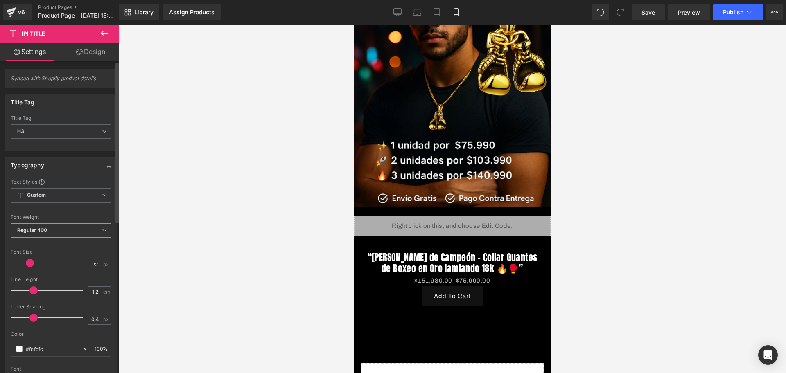
click at [56, 234] on span "Regular 400" at bounding box center [61, 230] width 101 height 14
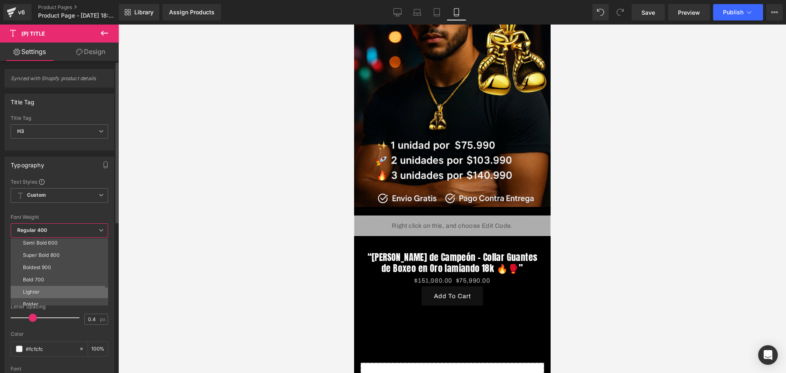
scroll to position [68, 0]
click at [222, 257] on div at bounding box center [451, 199] width 667 height 349
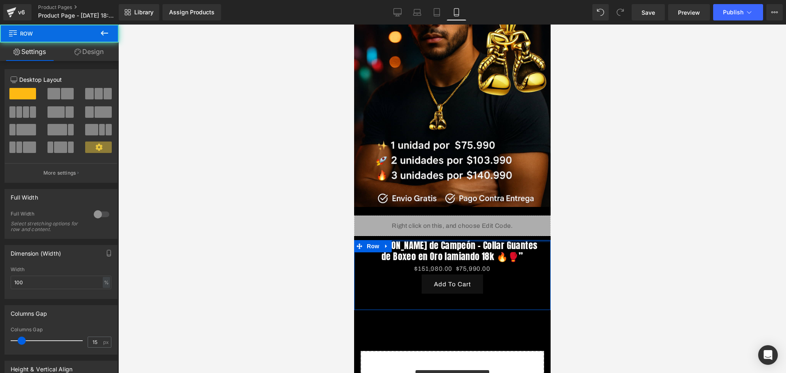
drag, startPoint x: 425, startPoint y: 236, endPoint x: 426, endPoint y: 216, distance: 19.7
click at [426, 216] on div "Image Row Liquid Row “[PERSON_NAME] de Campeón – Collar Guantes de Boxeo en Oro…" at bounding box center [451, 187] width 196 height 508
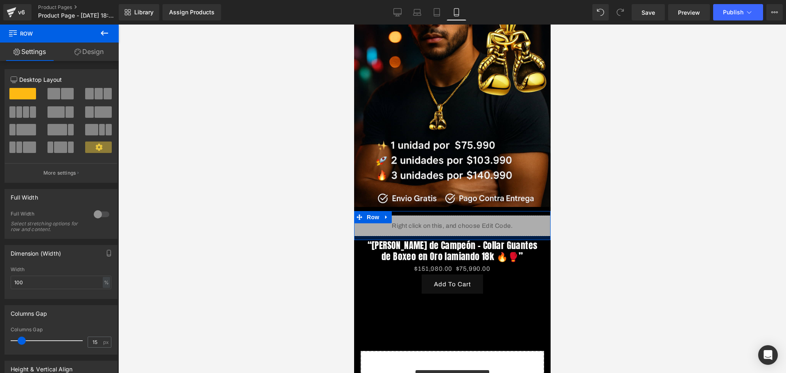
drag, startPoint x: 434, startPoint y: 225, endPoint x: 428, endPoint y: 226, distance: 6.2
click at [428, 236] on div at bounding box center [451, 238] width 196 height 4
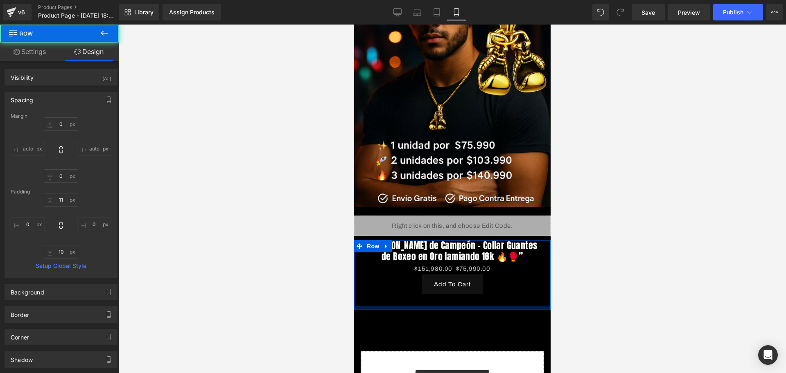
click at [503, 306] on div at bounding box center [451, 308] width 196 height 4
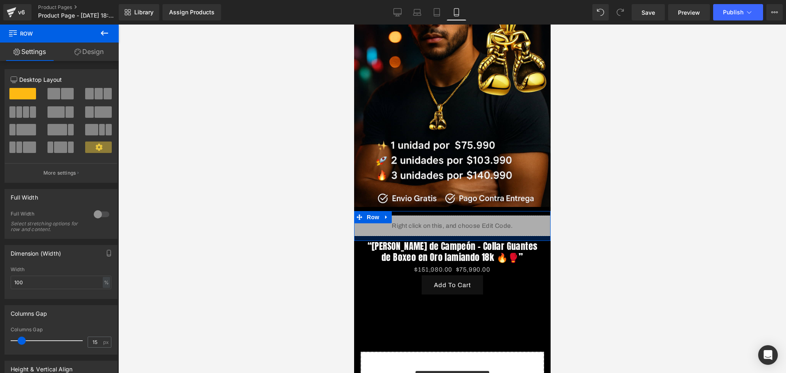
drag, startPoint x: 484, startPoint y: 227, endPoint x: 489, endPoint y: 228, distance: 4.6
click at [489, 236] on div at bounding box center [451, 238] width 196 height 5
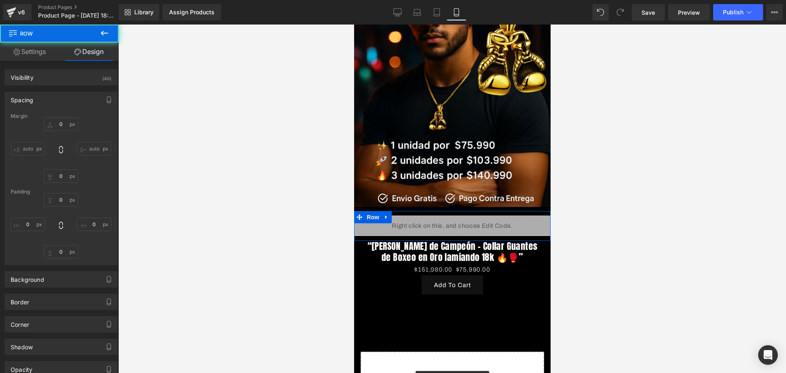
type input "0"
type input "11"
type input "0"
type input "12"
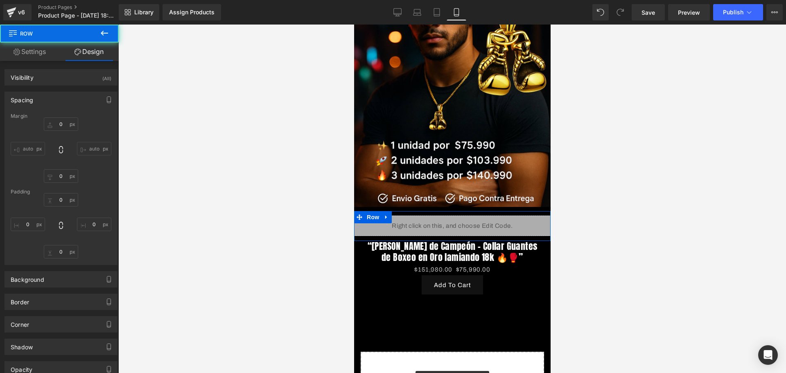
type input "0"
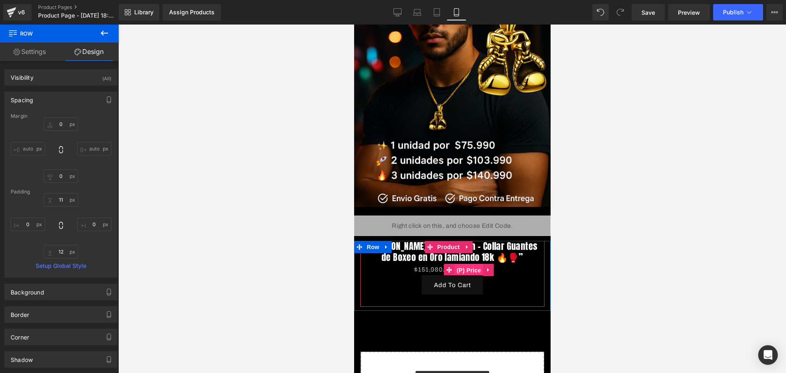
click at [467, 264] on span "(P) Price" at bounding box center [468, 270] width 29 height 12
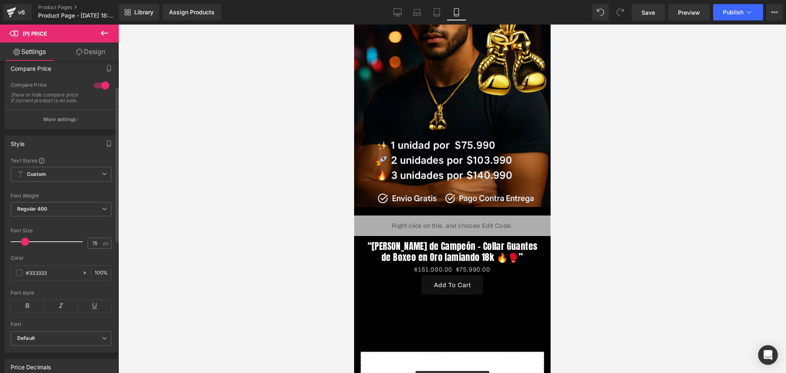
scroll to position [51, 0]
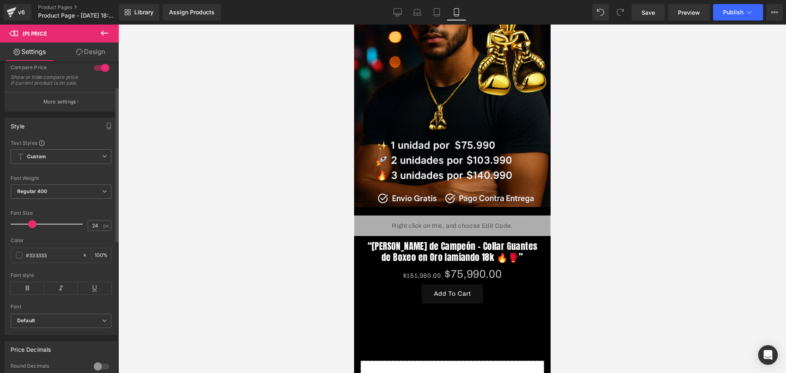
type input "22"
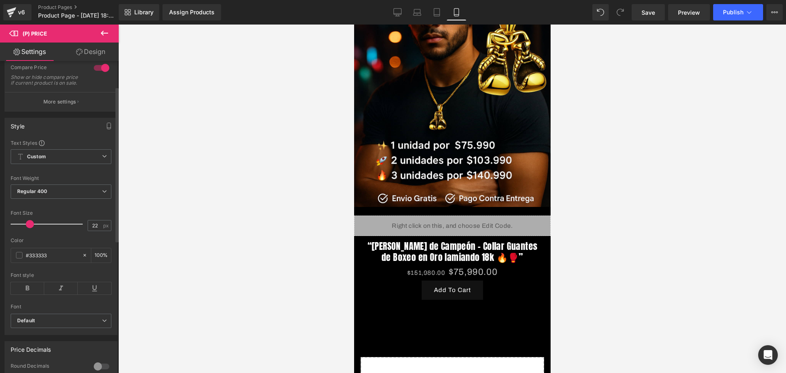
drag, startPoint x: 28, startPoint y: 228, endPoint x: 33, endPoint y: 228, distance: 4.5
click at [33, 228] on span at bounding box center [30, 224] width 8 height 8
click at [23, 258] on div "#333333" at bounding box center [46, 255] width 71 height 14
click at [22, 258] on span at bounding box center [19, 255] width 7 height 7
click at [23, 259] on div "#333333" at bounding box center [46, 255] width 71 height 14
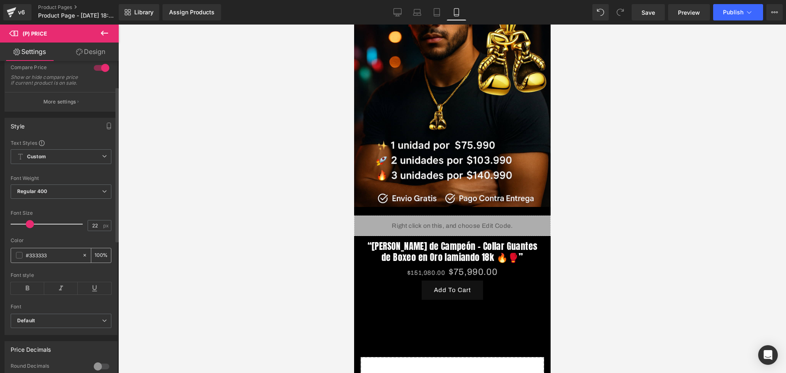
click at [23, 259] on div "#333333" at bounding box center [46, 255] width 71 height 14
click at [21, 259] on span at bounding box center [19, 255] width 7 height 7
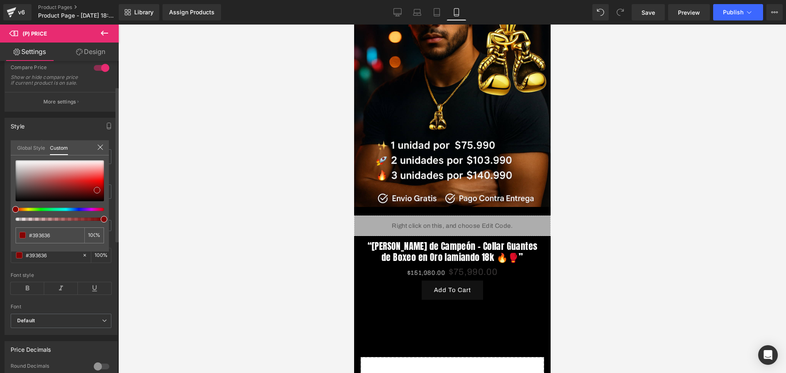
type input "#393636"
type input "#840404"
type input "#a90303"
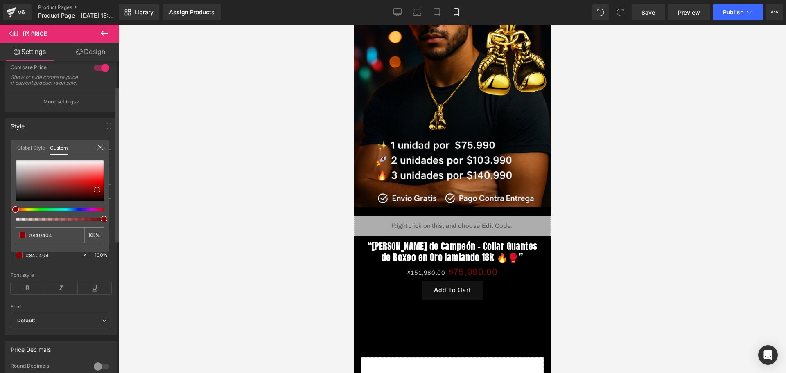
type input "#a90303"
type input "#ff1414"
type input "#e50000"
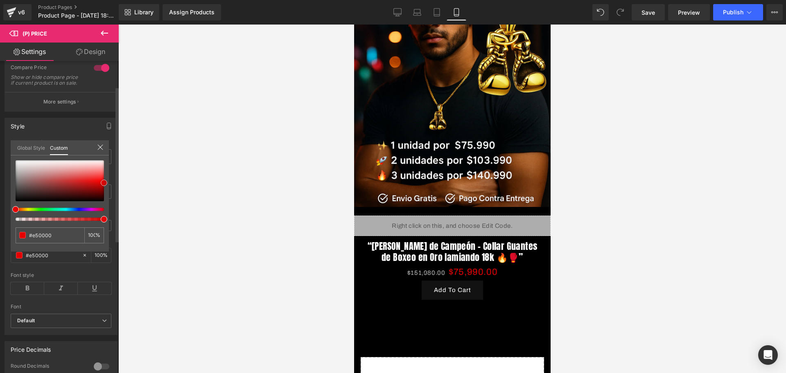
type input "#fe3838"
type input "#fe5757"
type input "#fe5252"
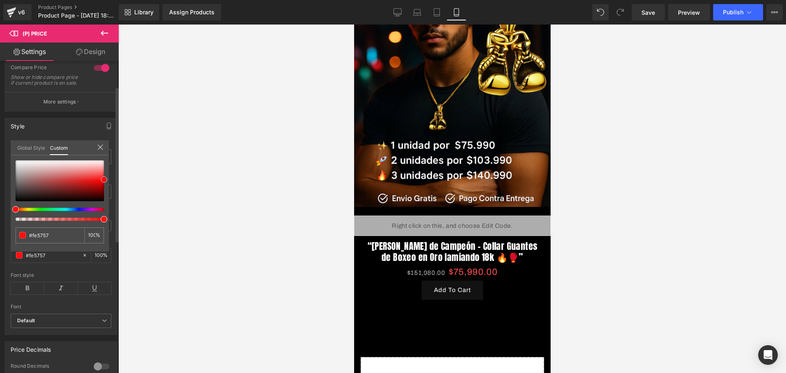
type input "#fe5252"
type input "#ff0f0f"
type input "#ff0505"
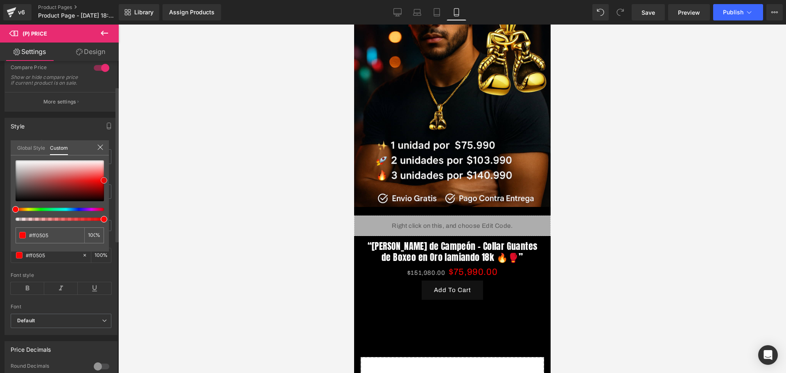
type input "#f90000"
type input "#f40000"
drag, startPoint x: 17, startPoint y: 193, endPoint x: 107, endPoint y: 181, distance: 91.1
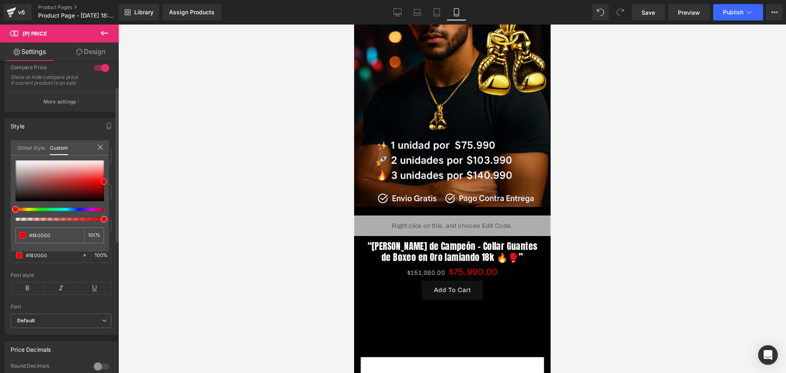
click at [107, 181] on div "#f40000 100 %" at bounding box center [60, 205] width 98 height 91
click at [146, 186] on div at bounding box center [451, 199] width 667 height 349
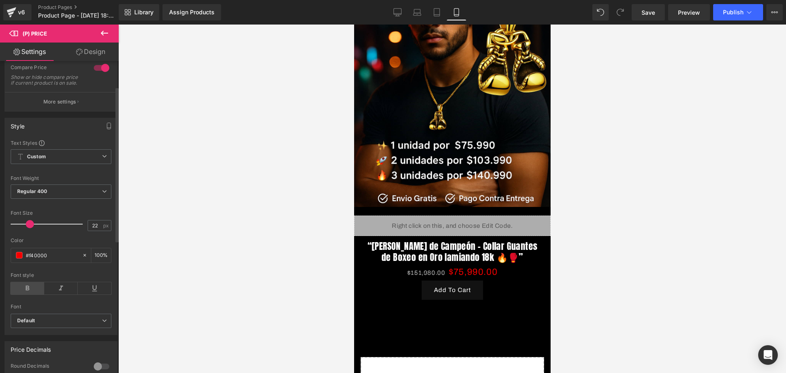
click at [39, 289] on icon at bounding box center [28, 288] width 34 height 12
click at [62, 289] on icon at bounding box center [61, 288] width 34 height 12
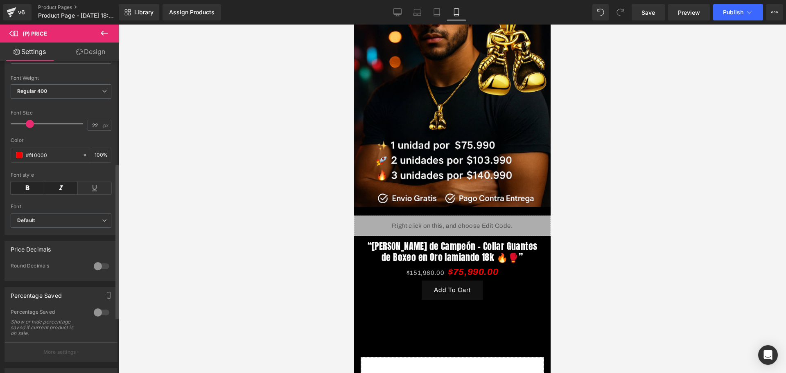
scroll to position [205, 0]
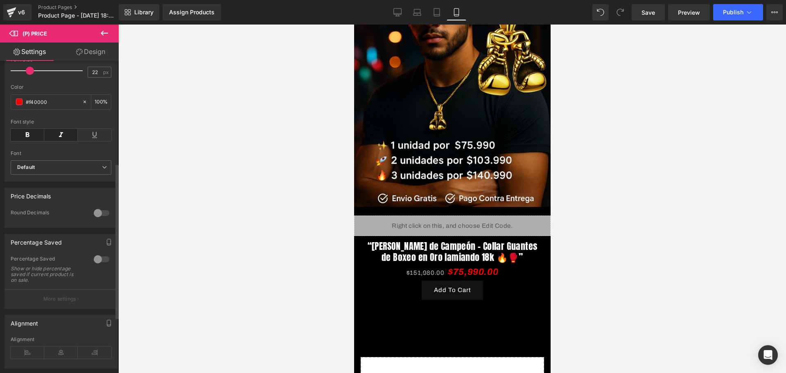
click at [95, 266] on div at bounding box center [102, 259] width 20 height 13
click at [59, 302] on p "More settings" at bounding box center [59, 298] width 33 height 7
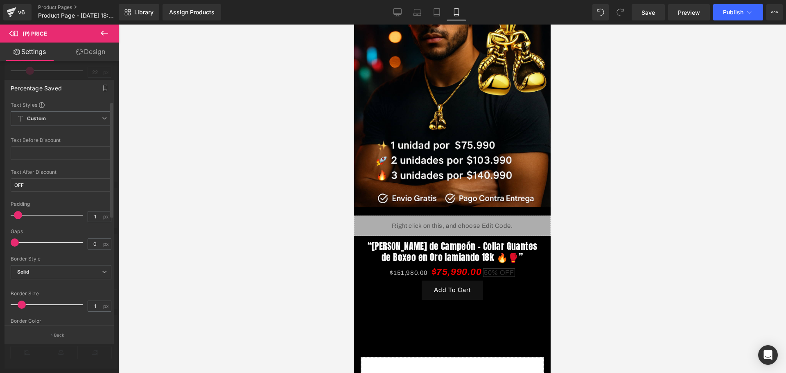
type input "2"
drag, startPoint x: 34, startPoint y: 215, endPoint x: 24, endPoint y: 216, distance: 9.4
click at [24, 216] on span at bounding box center [22, 215] width 8 height 8
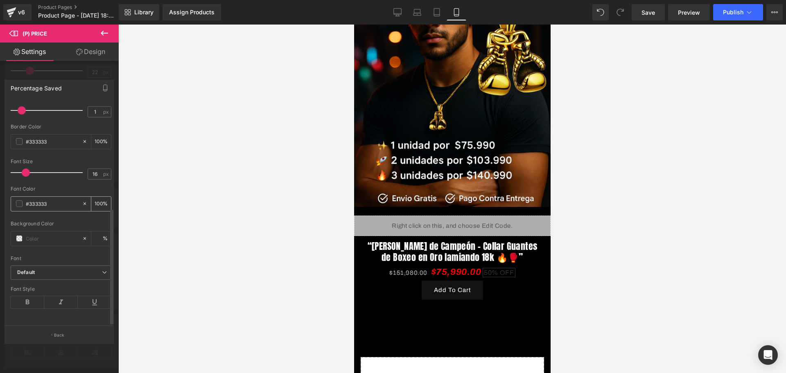
click at [18, 200] on span at bounding box center [19, 203] width 7 height 7
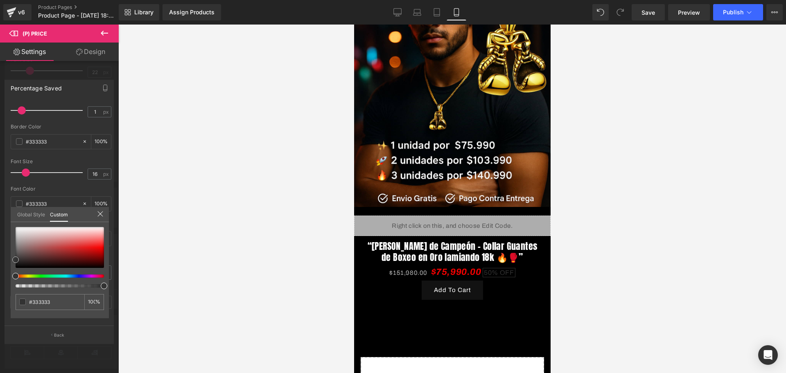
type input "#fcfcfc"
drag, startPoint x: 20, startPoint y: 227, endPoint x: 12, endPoint y: 227, distance: 7.4
click at [16, 227] on div at bounding box center [60, 247] width 88 height 41
click at [160, 269] on div at bounding box center [451, 199] width 667 height 349
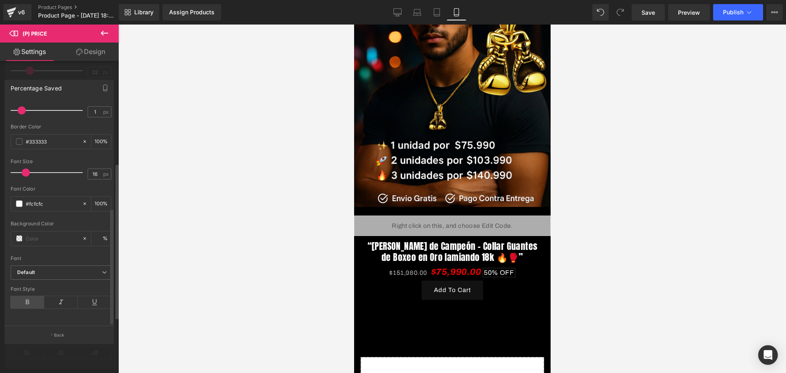
click at [31, 296] on icon at bounding box center [28, 302] width 34 height 12
click at [20, 232] on div at bounding box center [46, 239] width 71 height 14
click at [20, 235] on span at bounding box center [19, 238] width 7 height 7
click at [20, 235] on div at bounding box center [46, 239] width 71 height 14
click at [19, 235] on span at bounding box center [19, 238] width 7 height 7
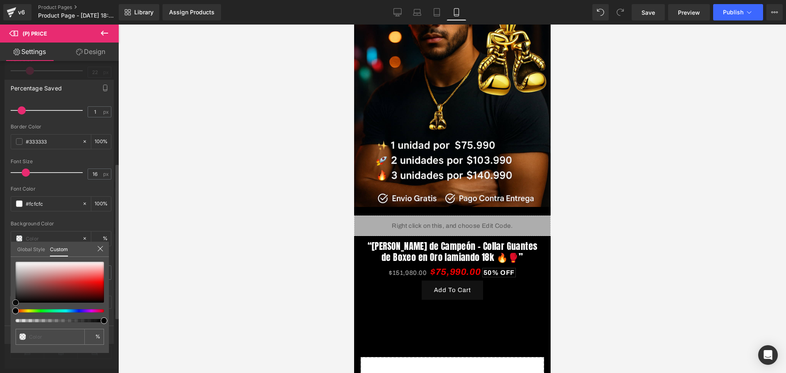
type input "#000000"
type input "100"
type input "#000000"
type input "100"
type input "#1a0404"
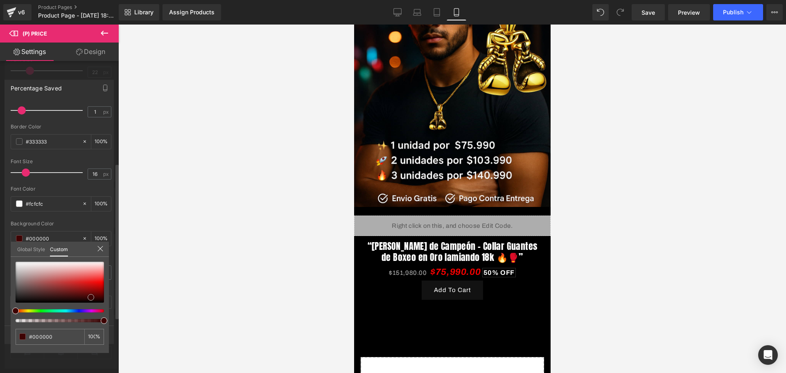
type input "#1a0404"
type input "#490303"
type input "#750000"
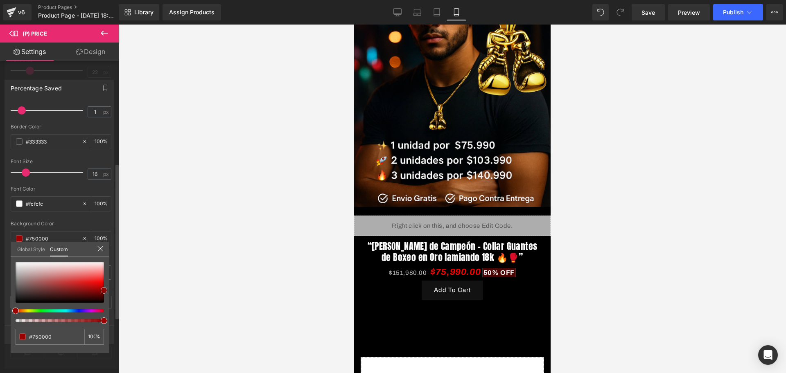
type input "#ad0000"
type input "#bc0000"
type input "#d10000"
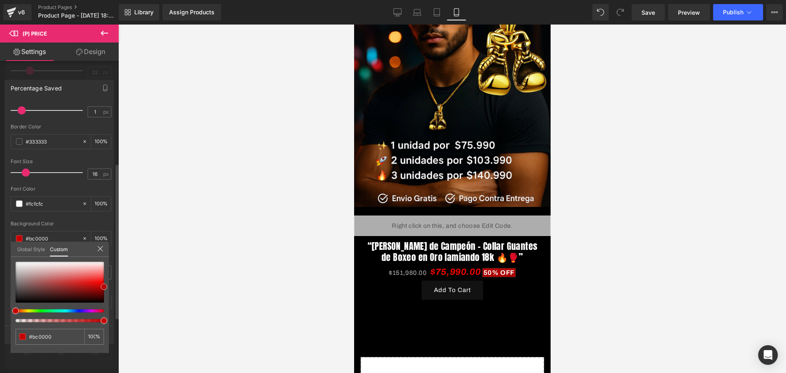
type input "#d10000"
type input "#e00000"
type input "#ef0000"
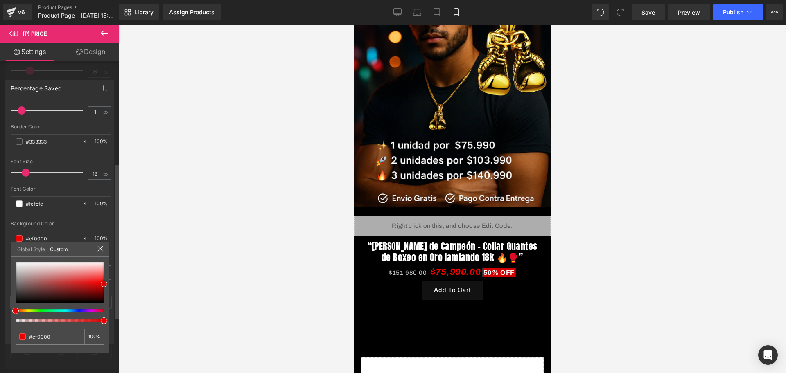
type input "#f90000"
drag, startPoint x: 16, startPoint y: 299, endPoint x: 104, endPoint y: 279, distance: 90.2
click at [104, 279] on span at bounding box center [103, 282] width 7 height 7
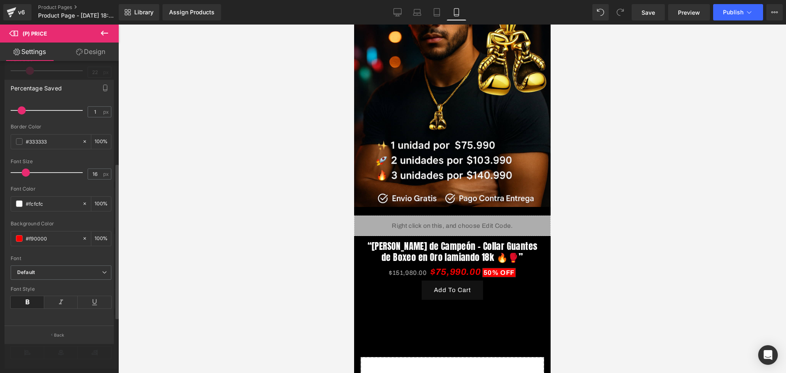
click at [153, 277] on div at bounding box center [451, 199] width 667 height 349
click at [55, 296] on icon at bounding box center [61, 302] width 34 height 12
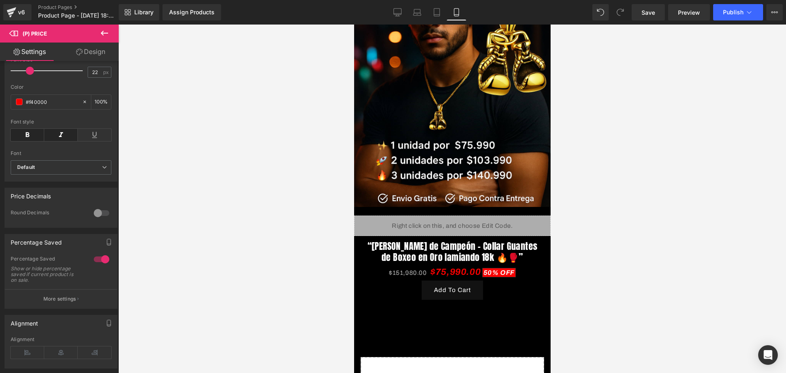
click at [256, 287] on div at bounding box center [451, 199] width 667 height 349
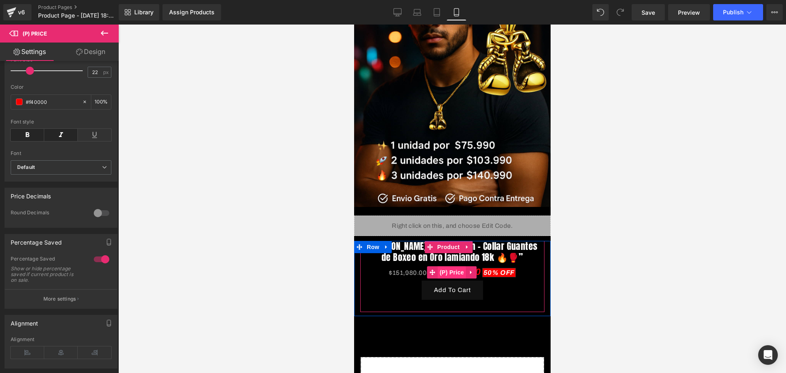
click at [445, 266] on span "(P) Price" at bounding box center [451, 272] width 29 height 12
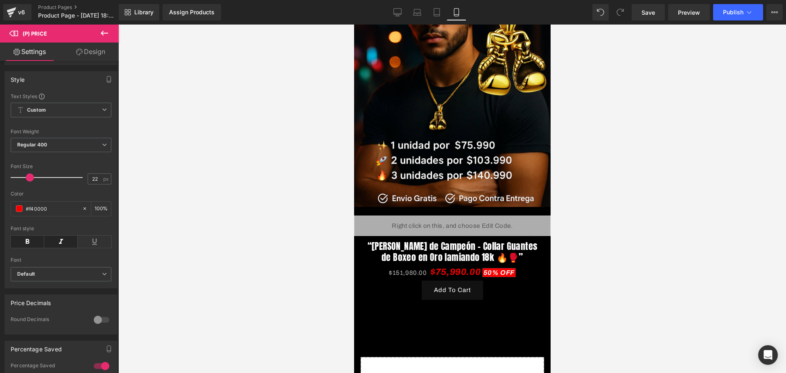
scroll to position [51, 0]
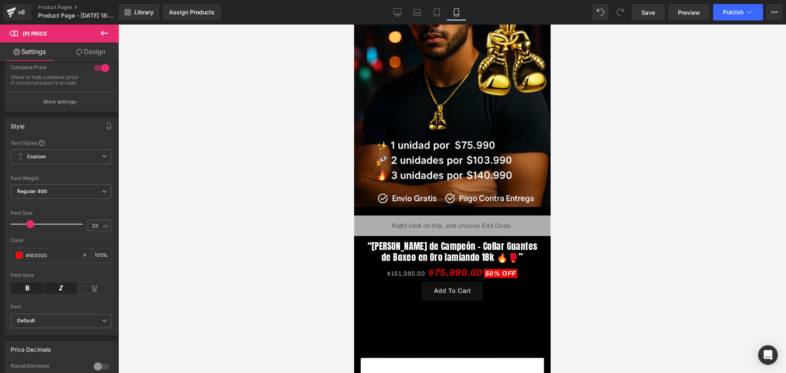
click at [30, 228] on span at bounding box center [30, 224] width 8 height 8
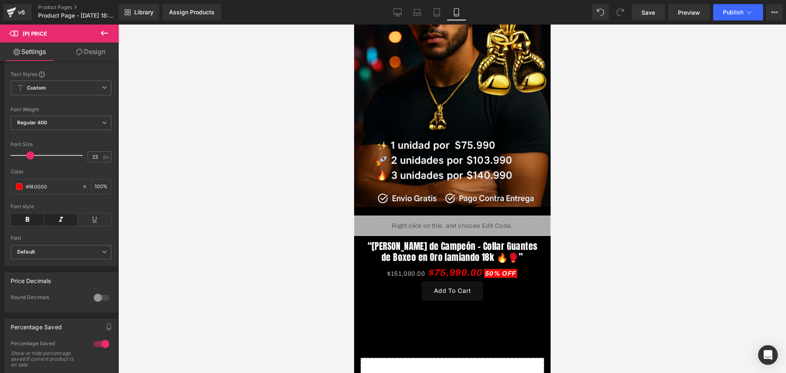
scroll to position [102, 0]
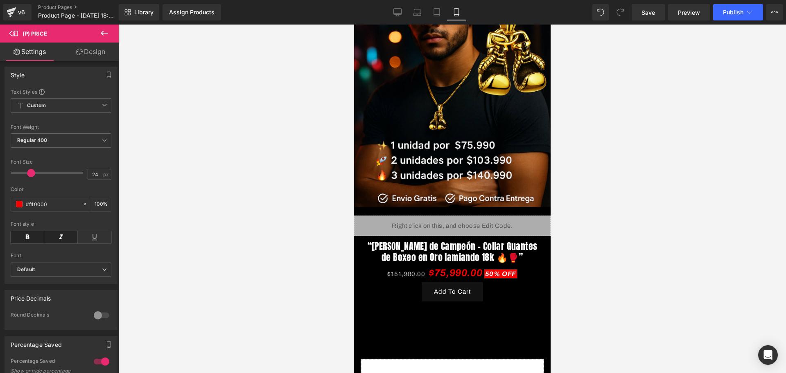
type input "23"
click at [30, 177] on div at bounding box center [49, 173] width 68 height 16
click at [179, 223] on div at bounding box center [451, 199] width 667 height 349
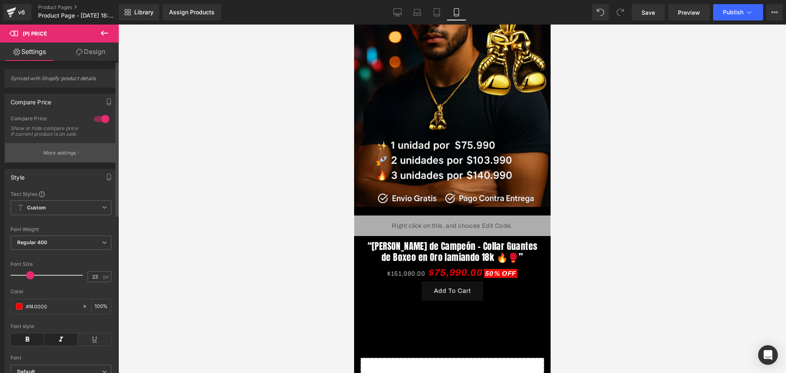
click at [43, 157] on p "More settings" at bounding box center [59, 152] width 33 height 7
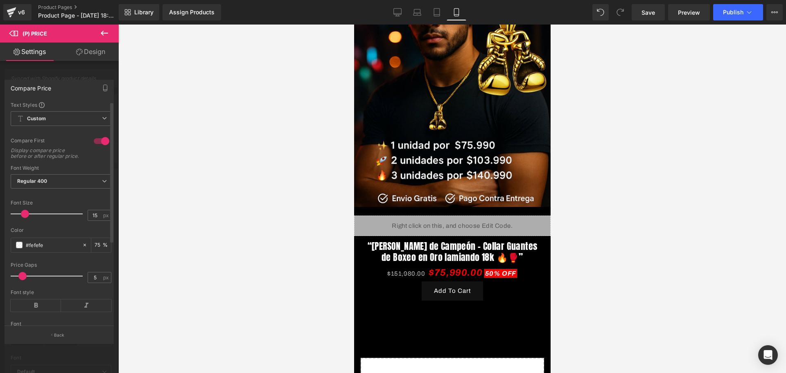
type input "14"
click at [24, 217] on span at bounding box center [24, 214] width 8 height 8
click at [15, 252] on div "#fefefe" at bounding box center [46, 245] width 71 height 14
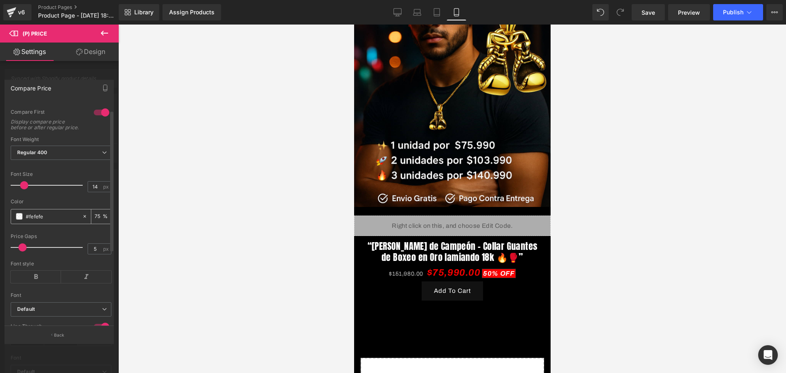
scroll to position [51, 0]
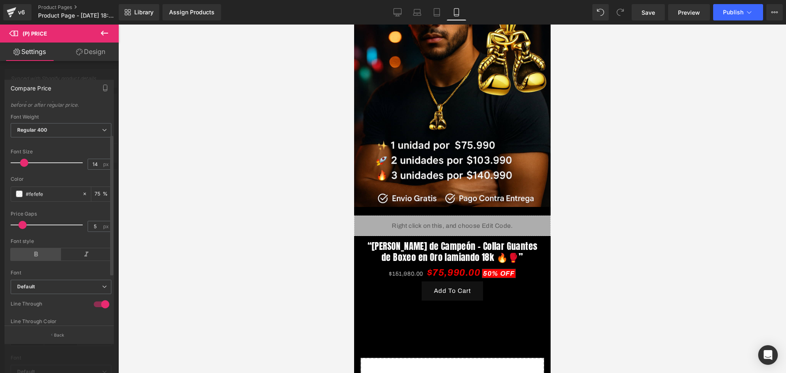
click at [35, 260] on icon at bounding box center [36, 254] width 50 height 12
click at [261, 263] on div at bounding box center [451, 199] width 667 height 349
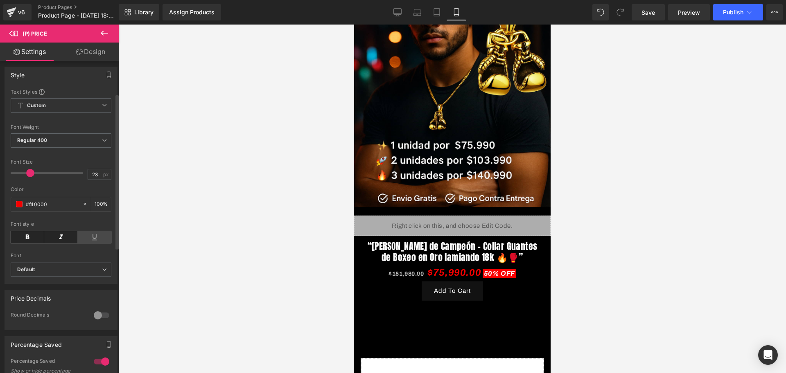
scroll to position [0, 0]
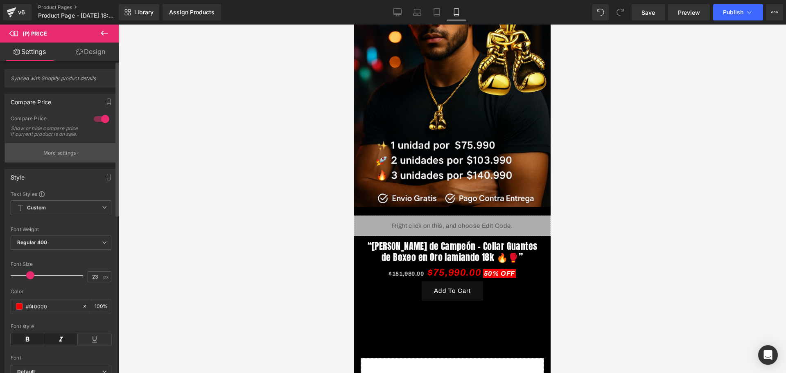
click at [44, 162] on button "More settings" at bounding box center [61, 152] width 112 height 19
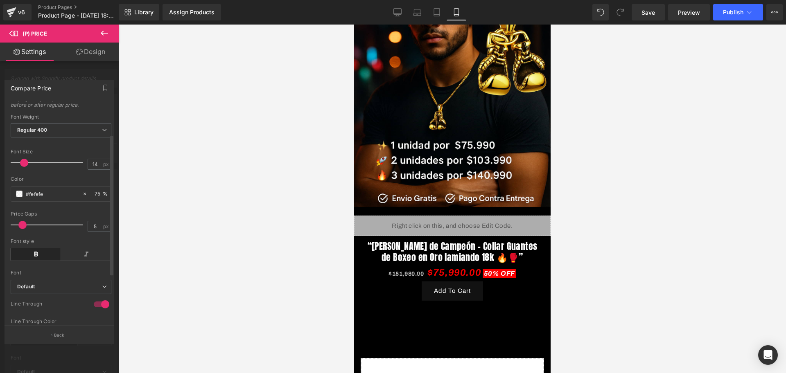
scroll to position [128, 0]
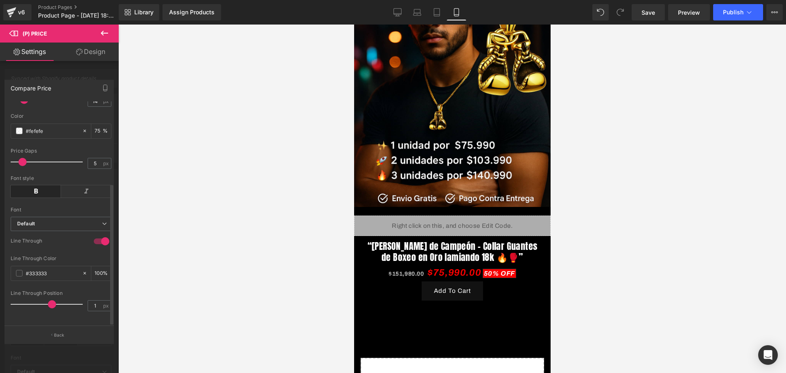
type input "0"
click at [45, 300] on span at bounding box center [49, 304] width 8 height 8
click at [15, 267] on div "#333333" at bounding box center [46, 273] width 71 height 14
click at [18, 270] on span at bounding box center [19, 273] width 7 height 7
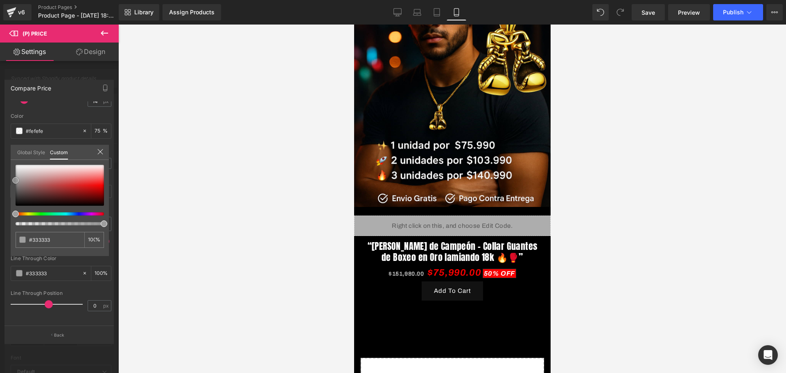
type input "#969696"
type input "#e8e8e8"
type input "#ffffff"
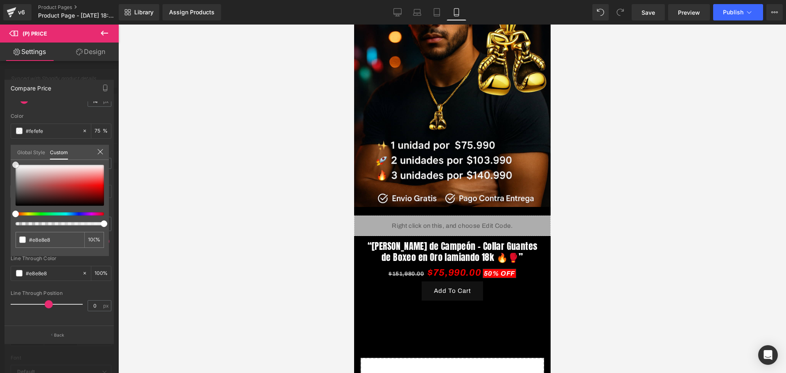
type input "#ffffff"
drag, startPoint x: 17, startPoint y: 196, endPoint x: 16, endPoint y: 162, distance: 34.4
click at [16, 162] on span at bounding box center [15, 165] width 7 height 7
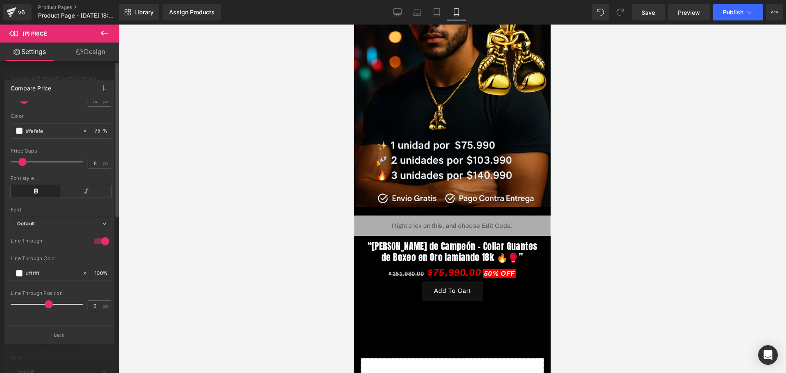
click at [224, 234] on div at bounding box center [451, 199] width 667 height 349
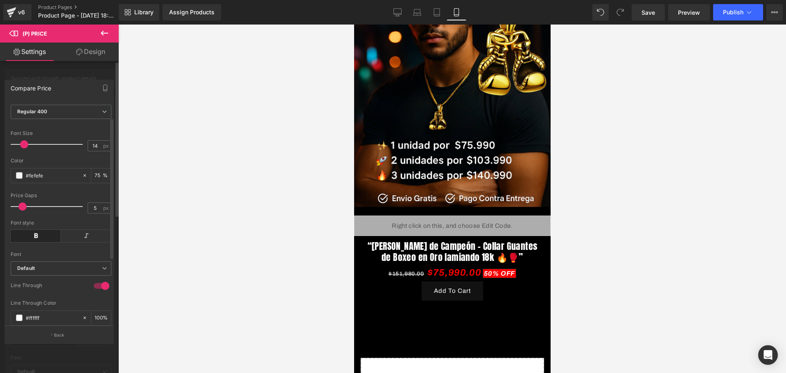
scroll to position [25, 0]
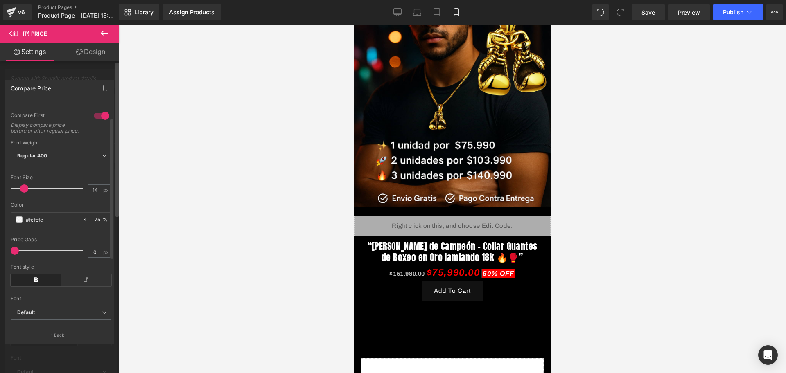
type input "1"
drag, startPoint x: 24, startPoint y: 255, endPoint x: 18, endPoint y: 257, distance: 6.4
click at [18, 255] on span at bounding box center [16, 251] width 8 height 8
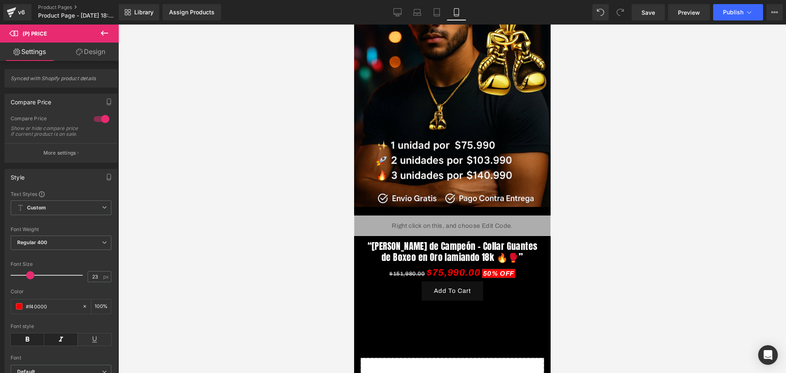
click at [314, 263] on div at bounding box center [451, 199] width 667 height 349
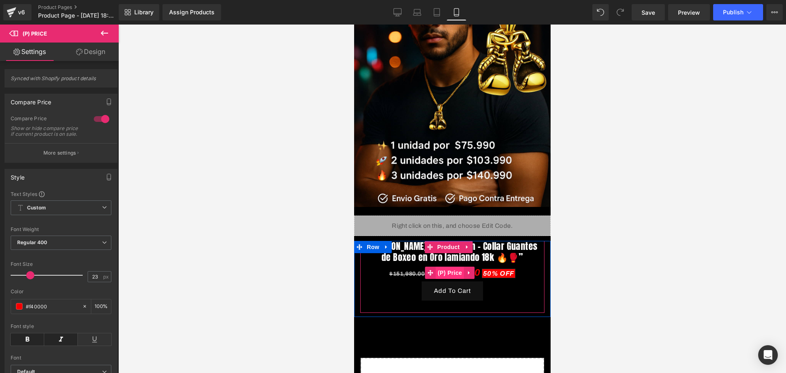
click at [450, 267] on span "(P) Price" at bounding box center [449, 273] width 29 height 12
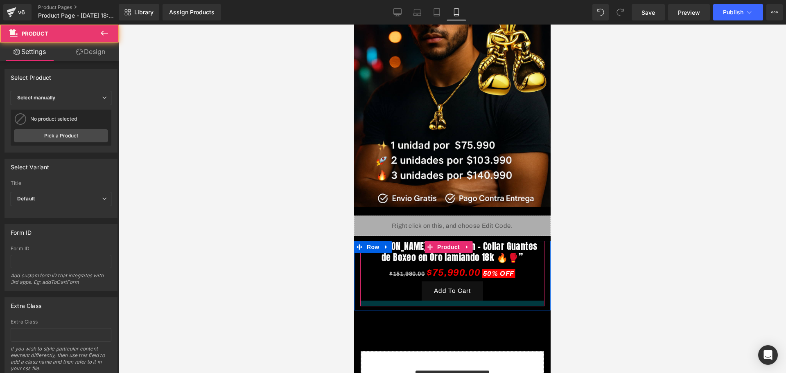
drag, startPoint x: 455, startPoint y: 297, endPoint x: 452, endPoint y: 291, distance: 7.1
click at [452, 301] on div at bounding box center [452, 304] width 184 height 6
click at [468, 314] on div "Image Row Liquid Row “[PERSON_NAME] de Campeón – Collar Guantes de Boxeo en Oro…" at bounding box center [451, 187] width 196 height 508
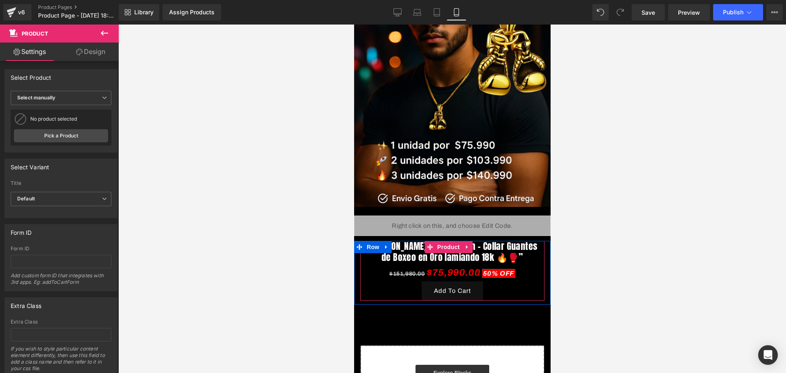
click at [461, 287] on div "“[PERSON_NAME] de Campeón – Collar Guantes de Boxeo en Oro lamiando 18k 🔥🥊” (P)…" at bounding box center [452, 270] width 184 height 59
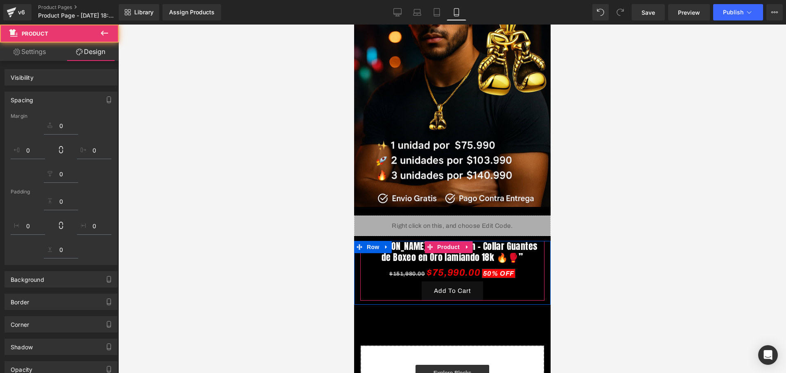
click at [616, 293] on div at bounding box center [451, 199] width 667 height 349
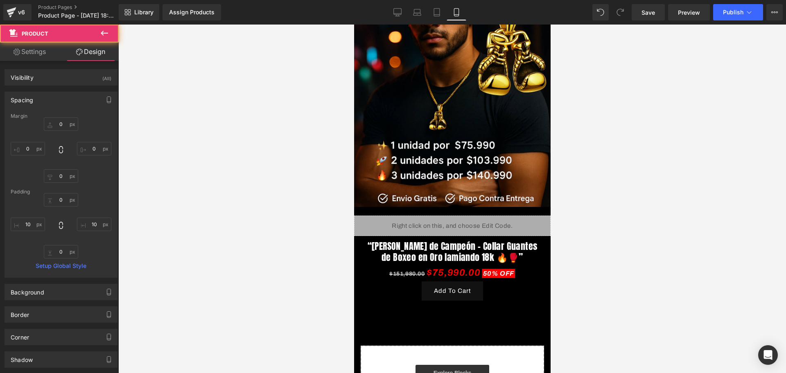
type input "0"
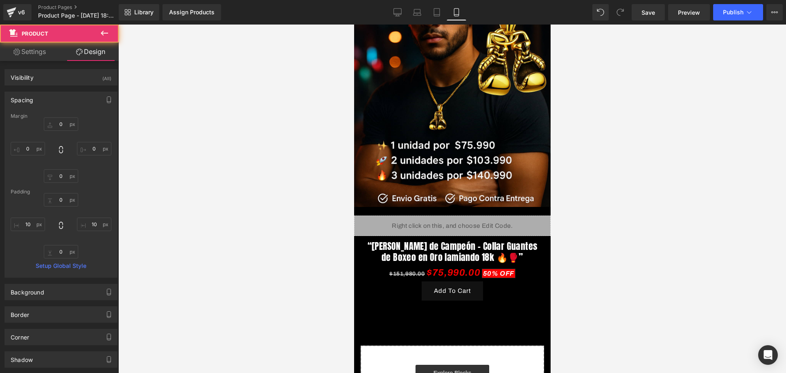
type input "10"
type input "0"
type input "10"
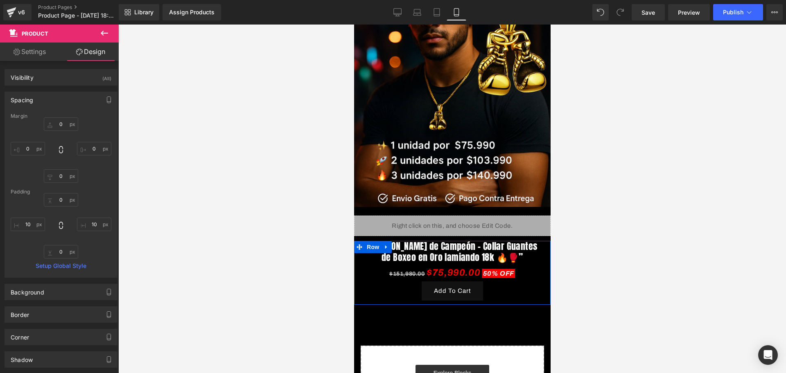
click at [504, 281] on div "Add To Cart" at bounding box center [452, 290] width 176 height 19
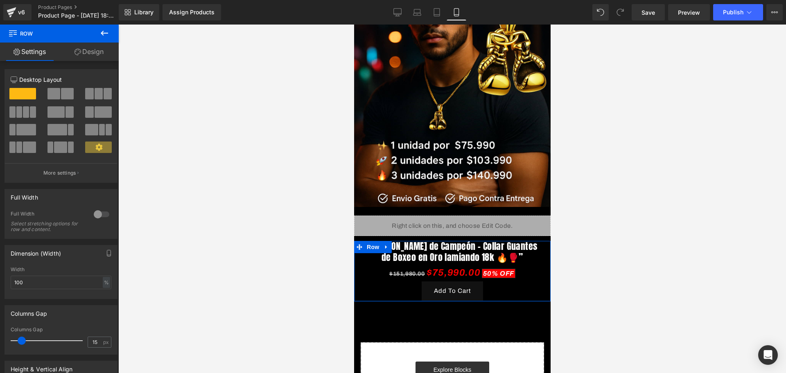
drag, startPoint x: 491, startPoint y: 291, endPoint x: 487, endPoint y: 288, distance: 4.9
click at [487, 288] on div "“[PERSON_NAME] de Campeón – Collar Guantes de Boxeo en Oro lamiando 18k 🔥🥊” (P)…" at bounding box center [451, 271] width 196 height 60
click at [630, 287] on div at bounding box center [451, 199] width 667 height 349
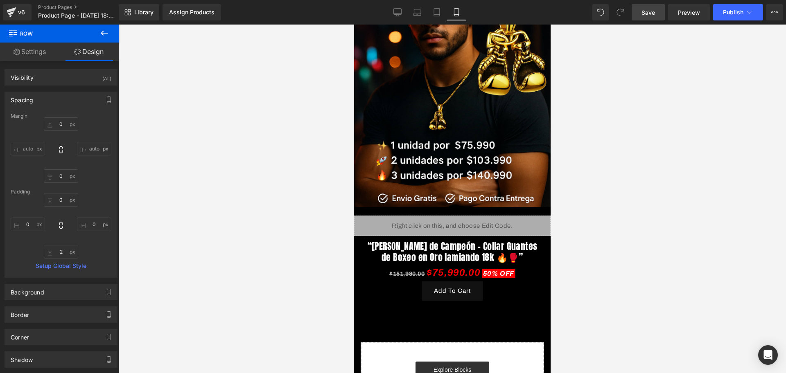
click at [649, 17] on link "Save" at bounding box center [647, 12] width 33 height 16
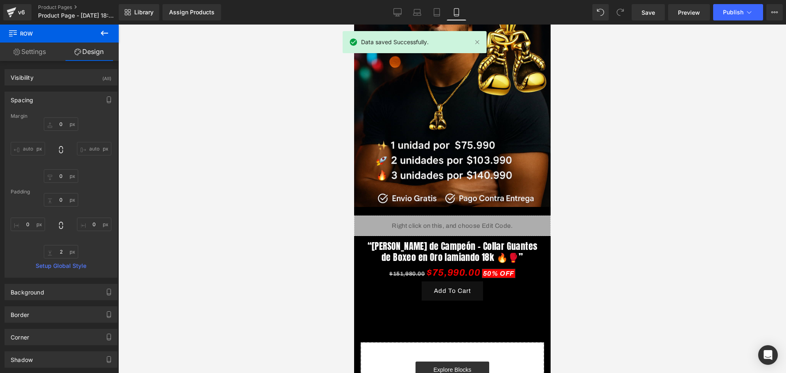
click at [99, 27] on button at bounding box center [104, 34] width 29 height 18
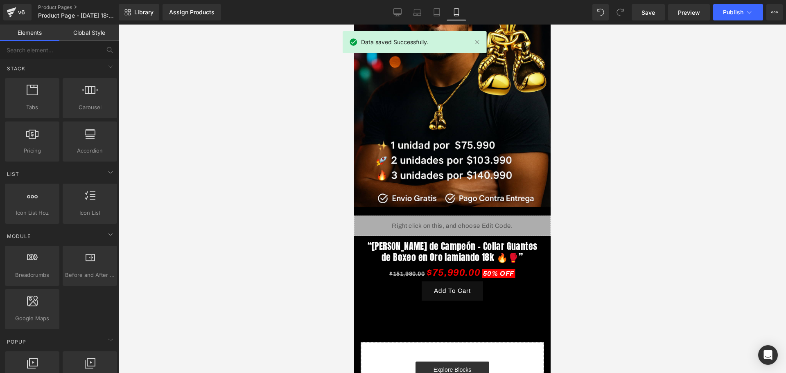
scroll to position [0, 0]
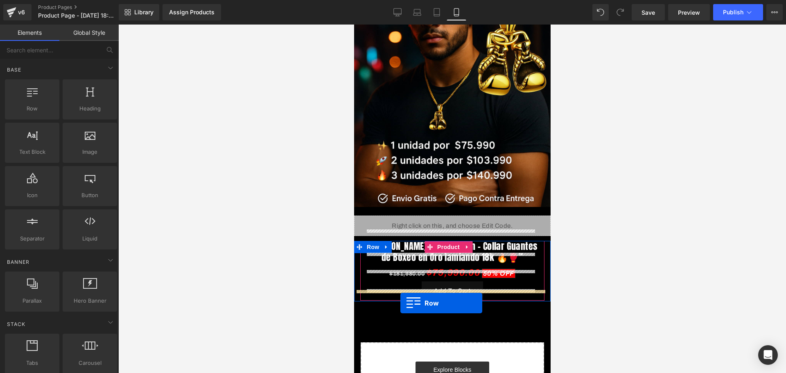
drag, startPoint x: 389, startPoint y: 143, endPoint x: 400, endPoint y: 303, distance: 160.7
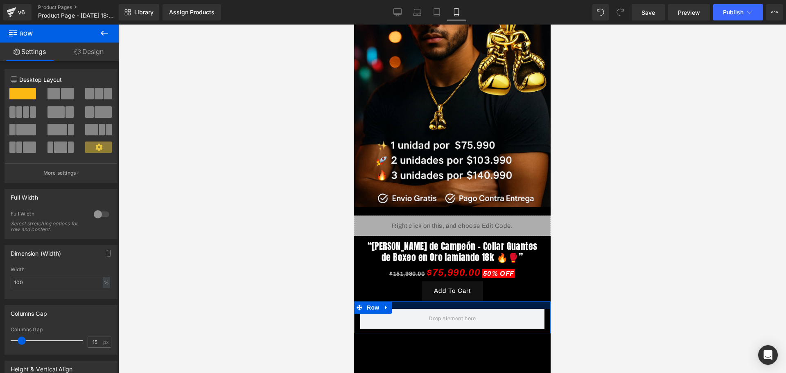
drag, startPoint x: 990, startPoint y: 307, endPoint x: 439, endPoint y: 291, distance: 551.3
click at [439, 302] on div at bounding box center [451, 305] width 196 height 7
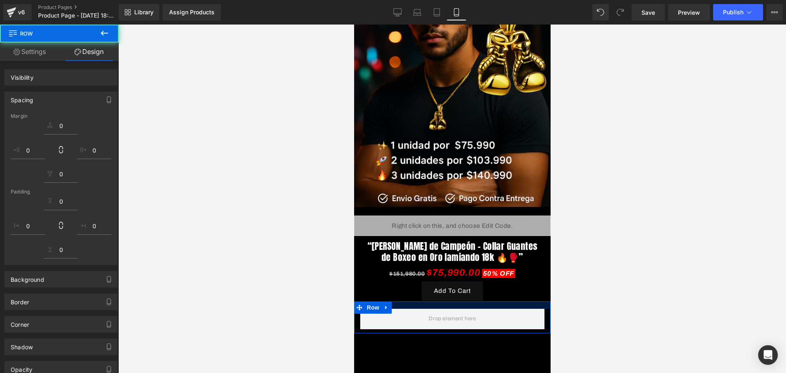
click at [637, 282] on div at bounding box center [451, 199] width 667 height 349
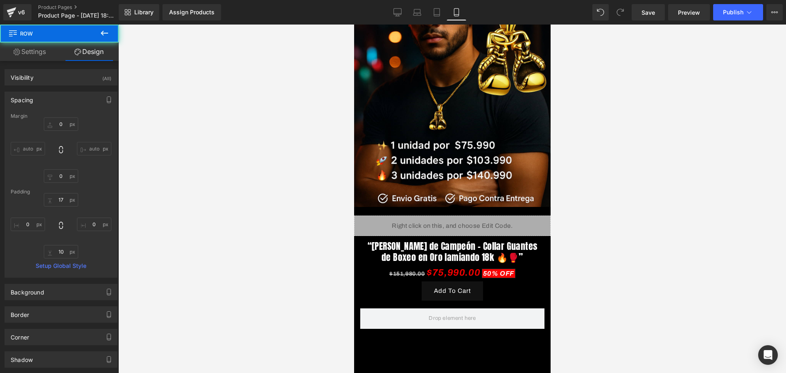
type input "0"
type input "17"
type input "0"
type input "10"
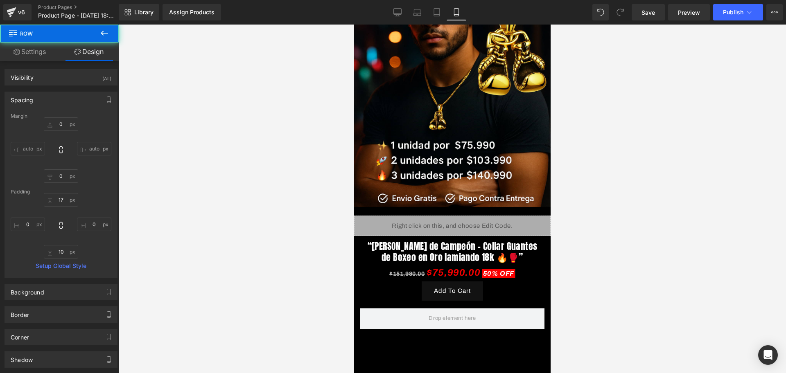
type input "0"
click at [656, 18] on link "Save" at bounding box center [647, 12] width 33 height 16
